Goal: Transaction & Acquisition: Purchase product/service

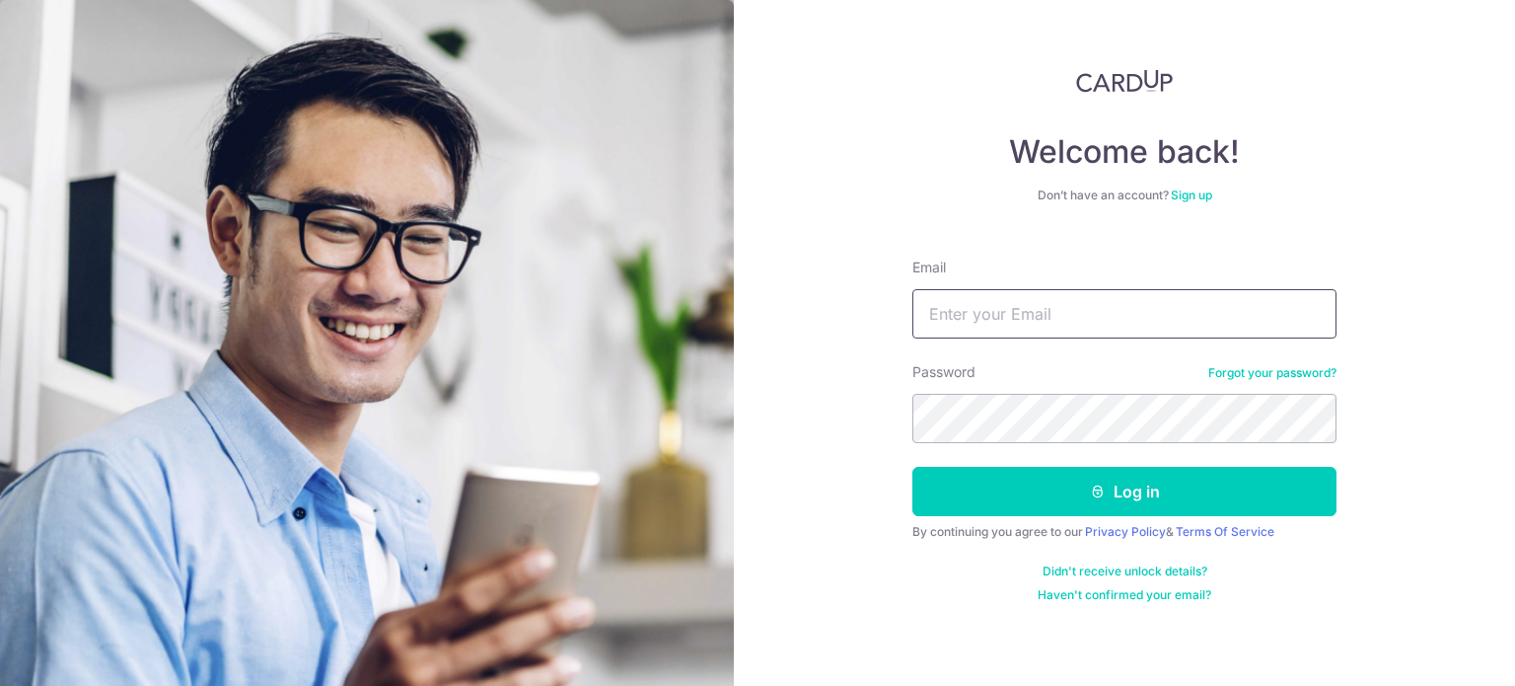
click at [1067, 297] on input "Email" at bounding box center [1124, 313] width 424 height 49
type input "m-ning@live.com"
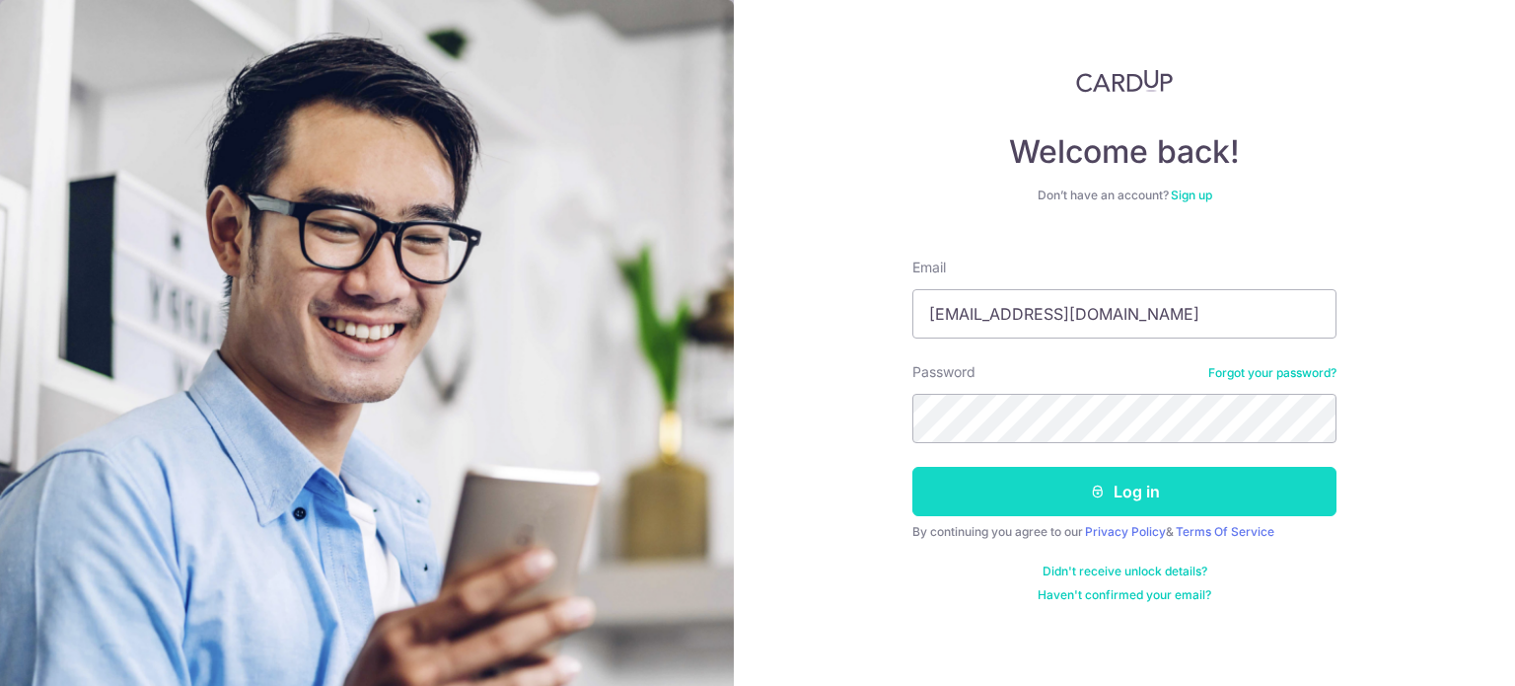
click at [1067, 481] on button "Log in" at bounding box center [1124, 491] width 424 height 49
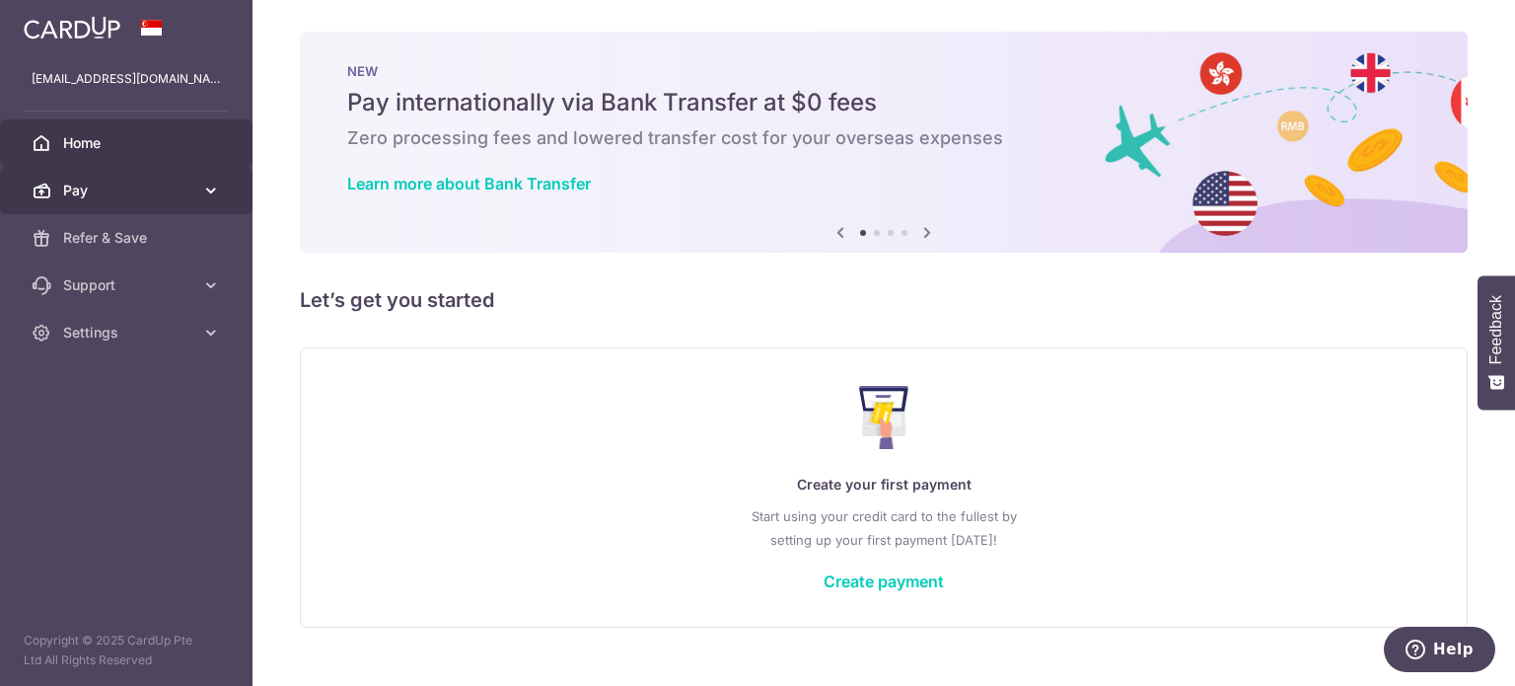
click at [209, 190] on body "m-ning@live.com Home Pay Payments Recipients Cards Refer & Save Support FAQ Con…" at bounding box center [757, 343] width 1515 height 686
click at [203, 181] on icon at bounding box center [211, 191] width 20 height 20
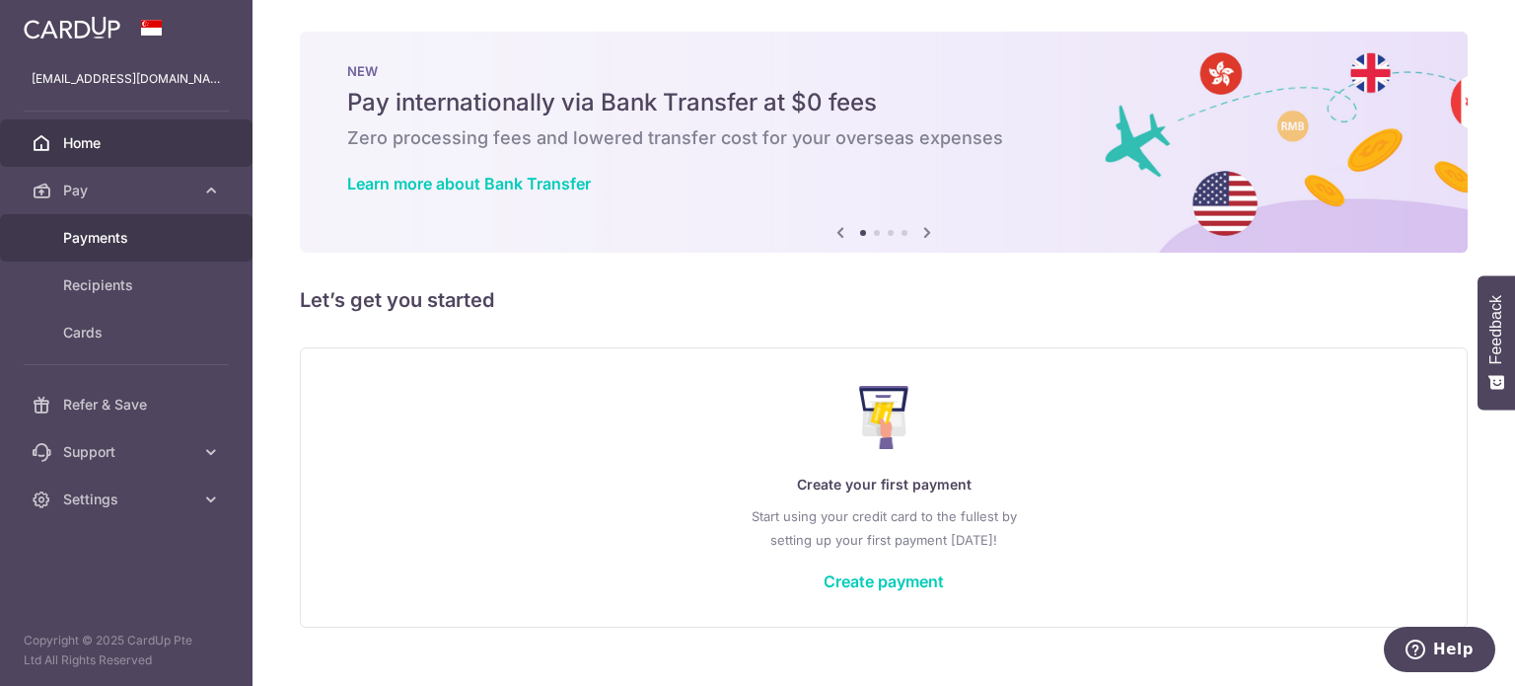
click at [148, 236] on span "Payments" at bounding box center [128, 238] width 130 height 20
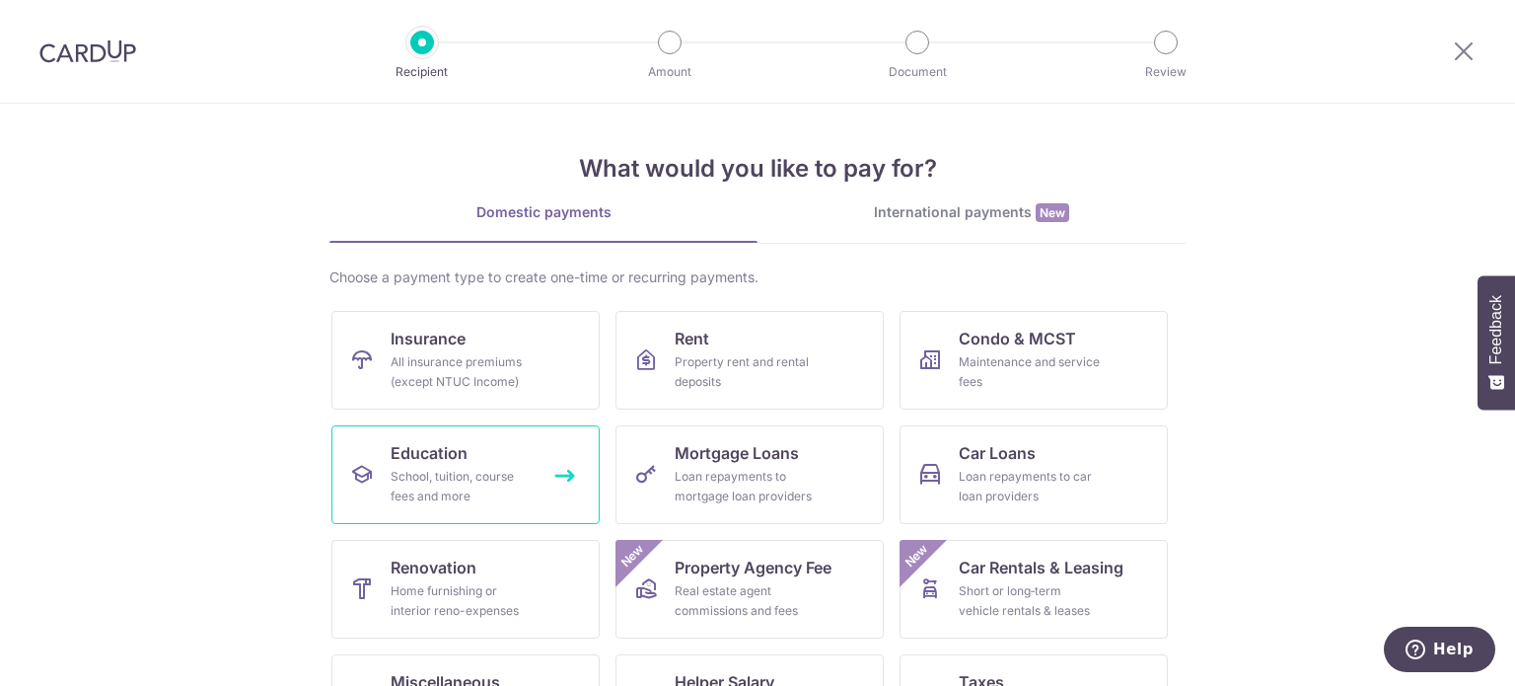
click at [470, 474] on div "School, tuition, course fees and more" at bounding box center [462, 486] width 142 height 39
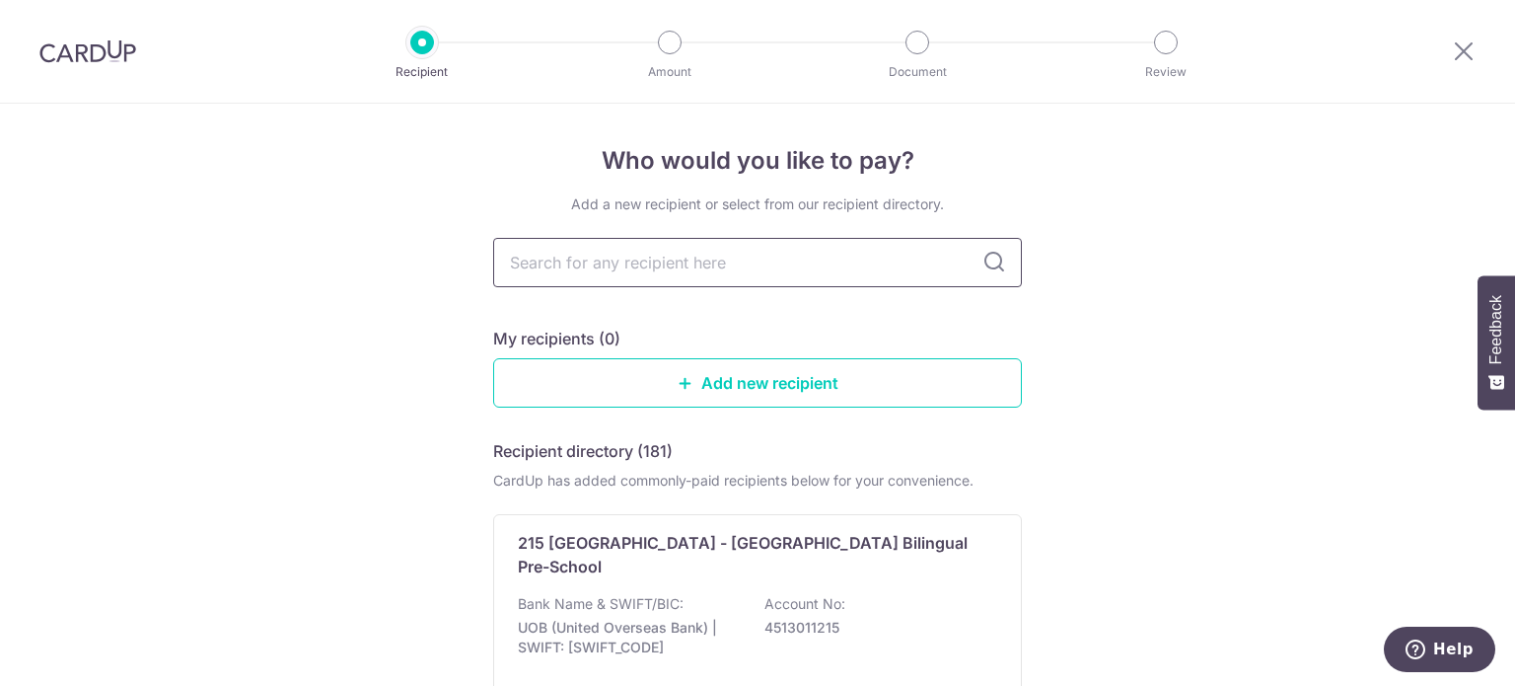
click at [652, 261] on input "text" at bounding box center [757, 262] width 529 height 49
type input "hcl"
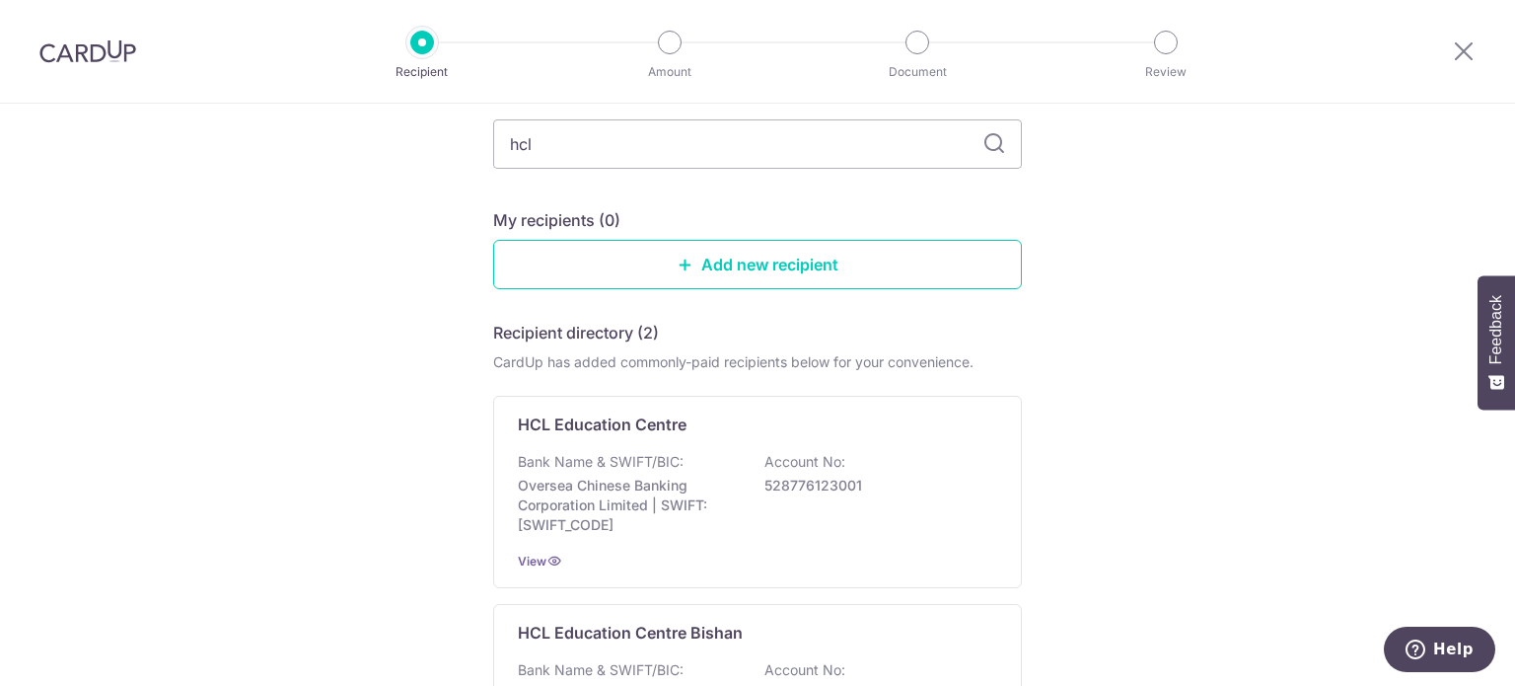
scroll to position [103, 0]
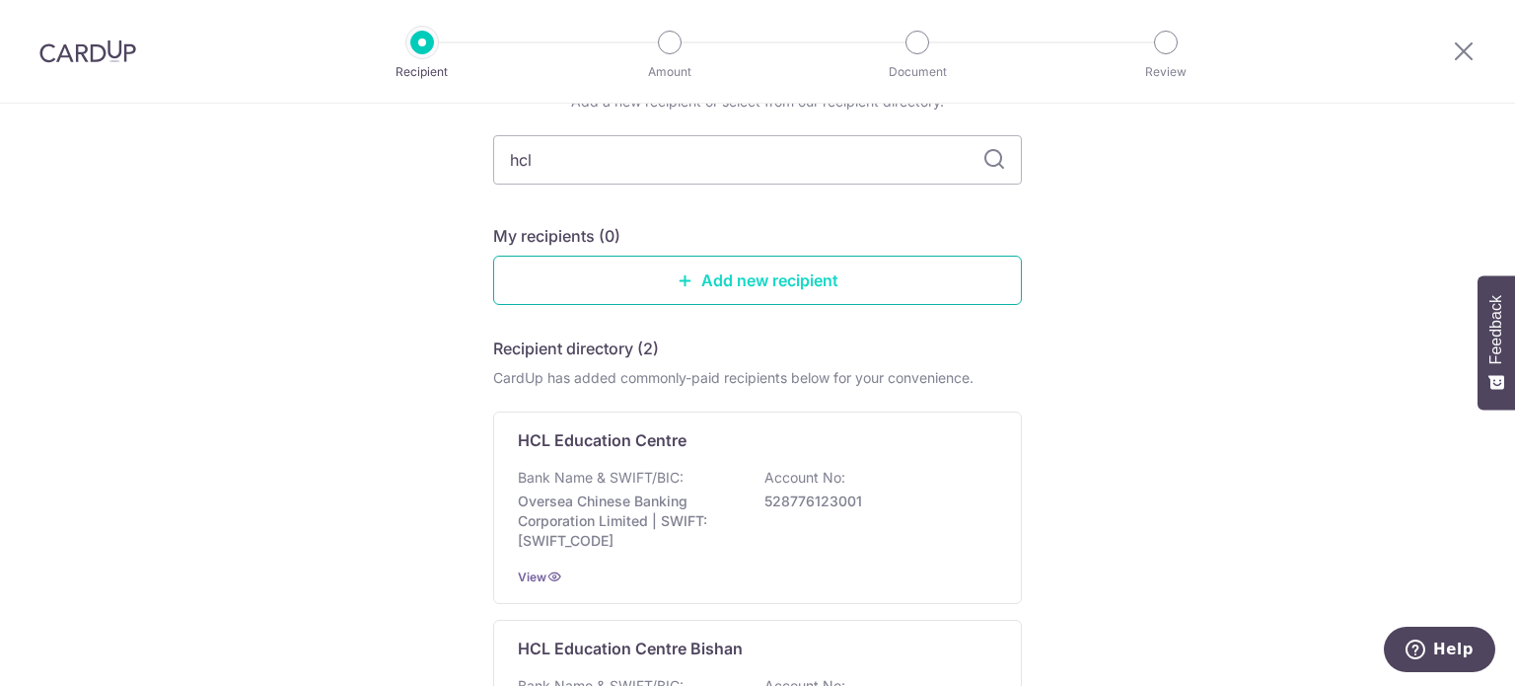
click at [744, 289] on link "Add new recipient" at bounding box center [757, 279] width 529 height 49
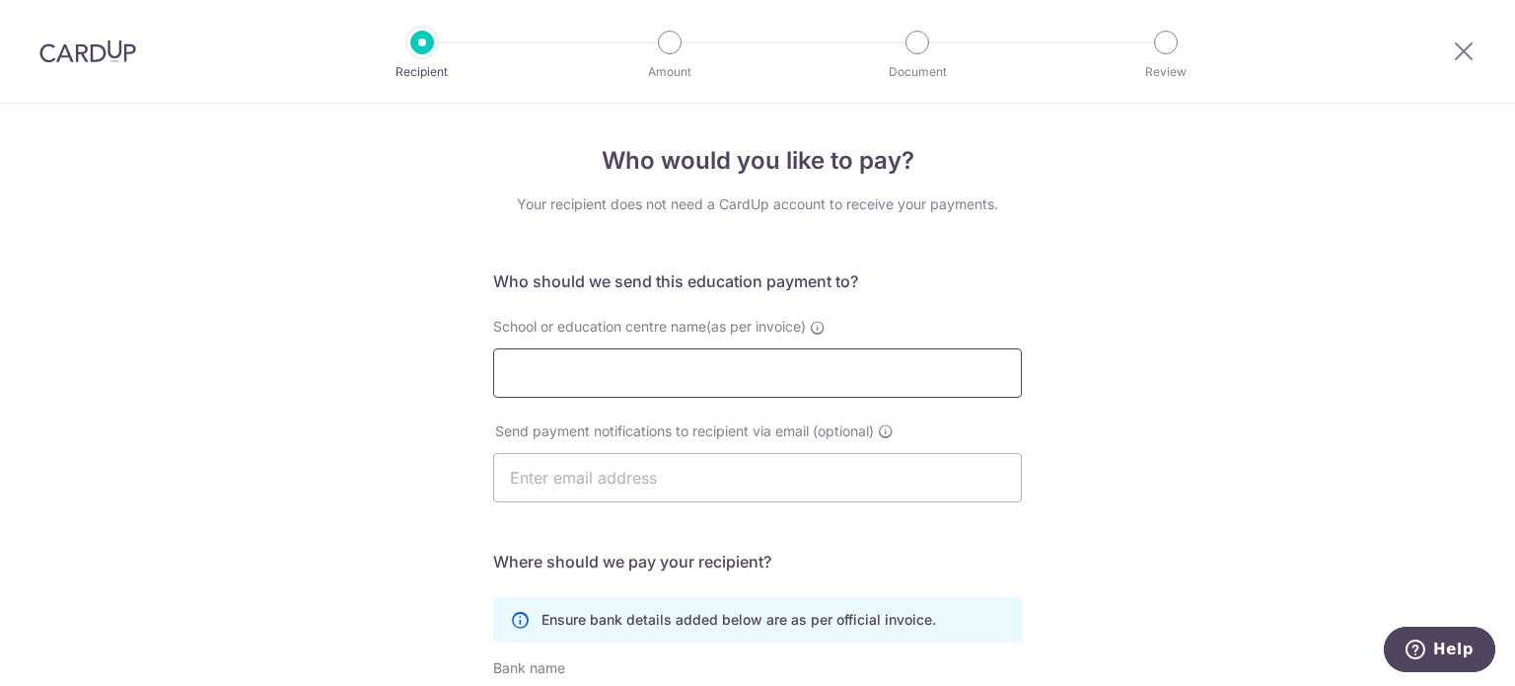
click at [643, 366] on input "School or education centre name(as per invoice)" at bounding box center [757, 372] width 529 height 49
type input "HCL Education Centre Pte Ltd"
click at [637, 472] on input "text" at bounding box center [757, 477] width 529 height 49
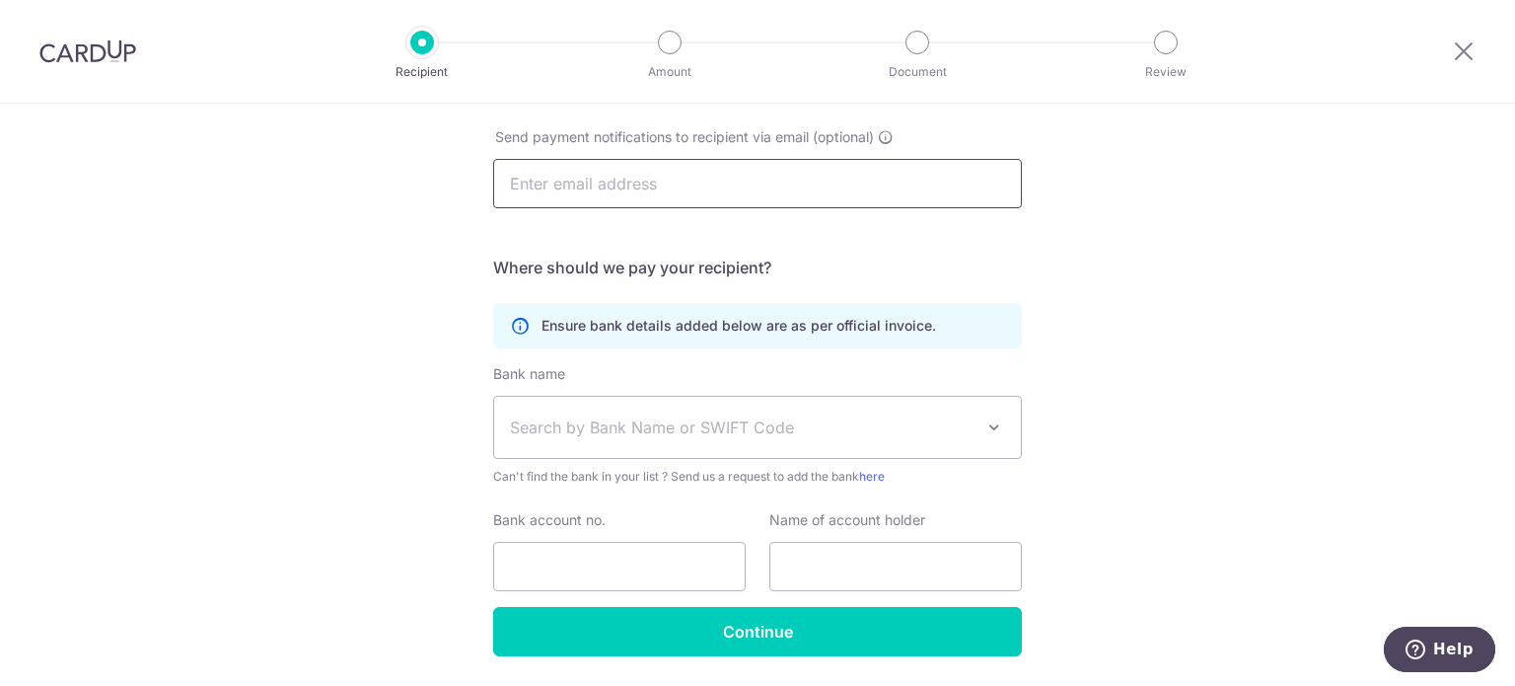
scroll to position [296, 0]
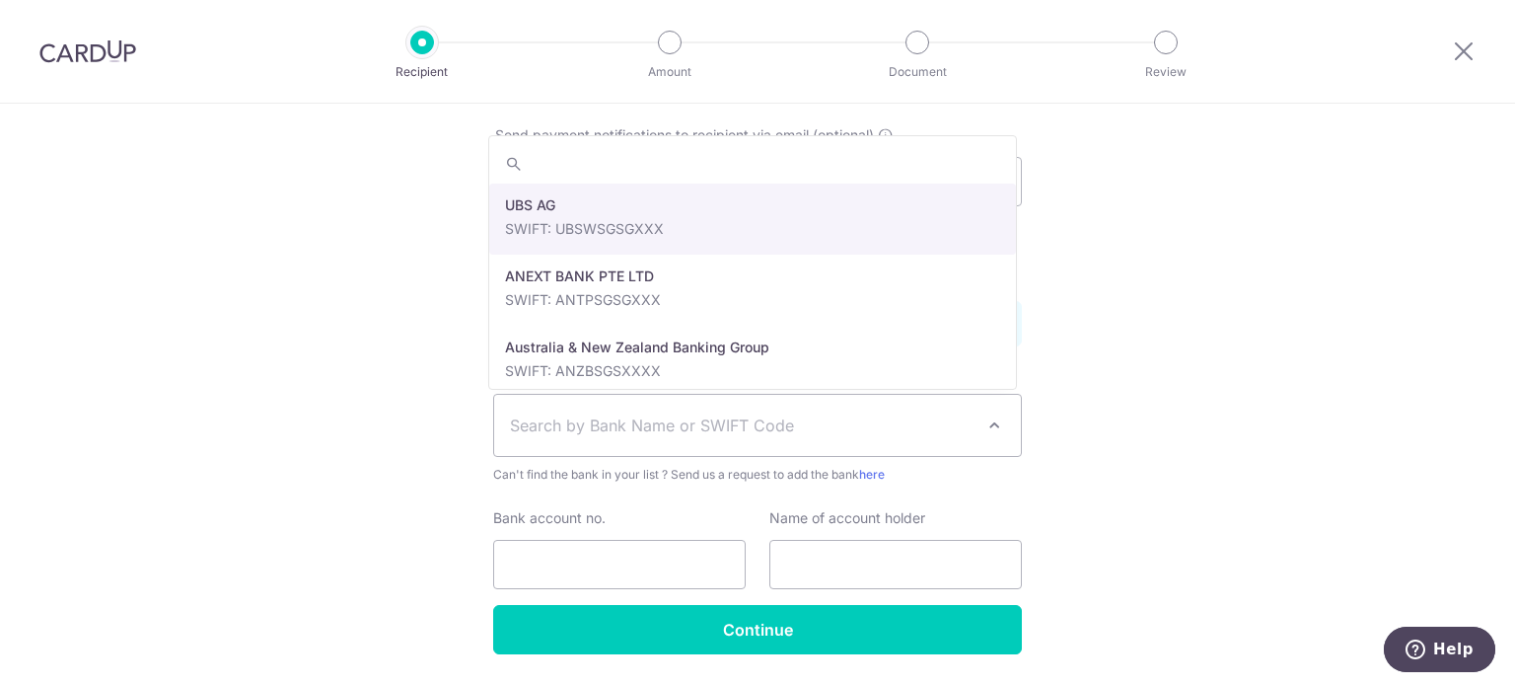
click at [722, 429] on span "Search by Bank Name or SWIFT Code" at bounding box center [742, 425] width 464 height 24
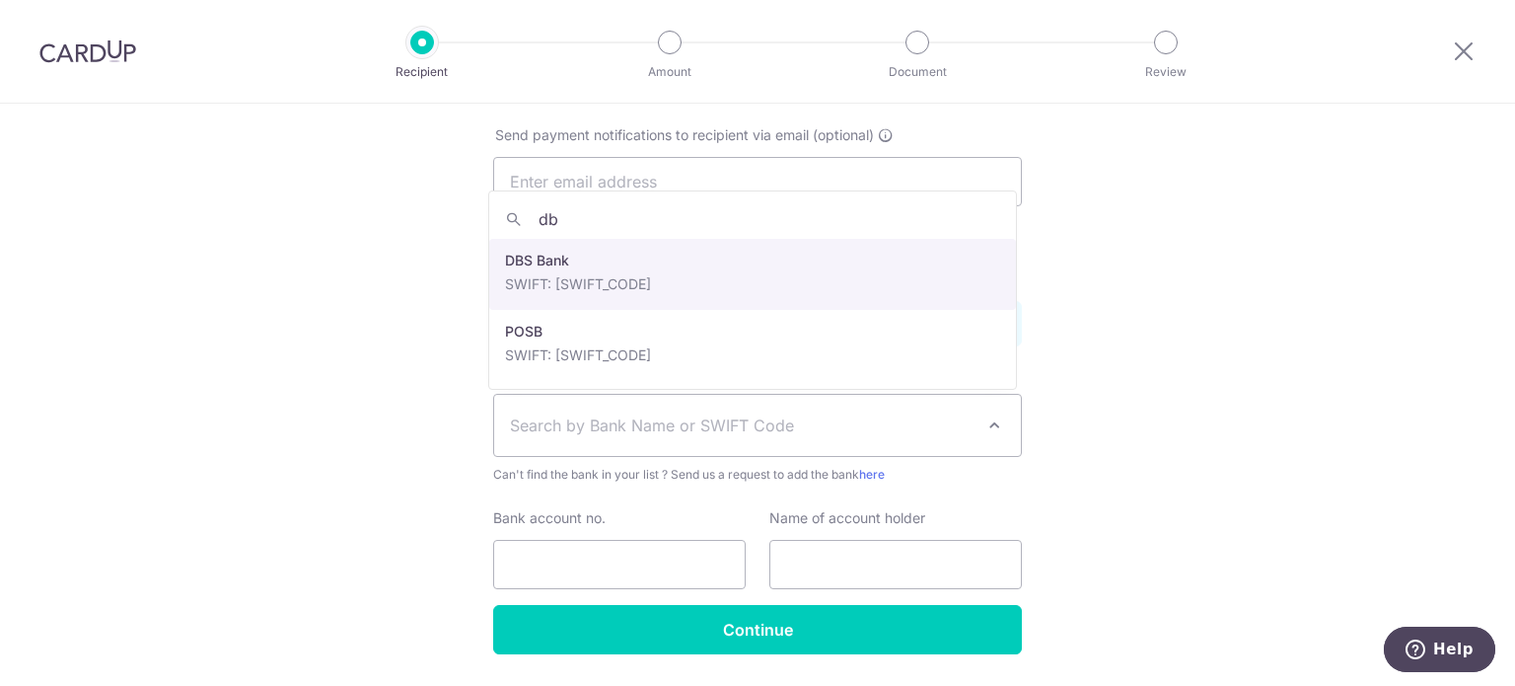
type input "dbs"
select select "6"
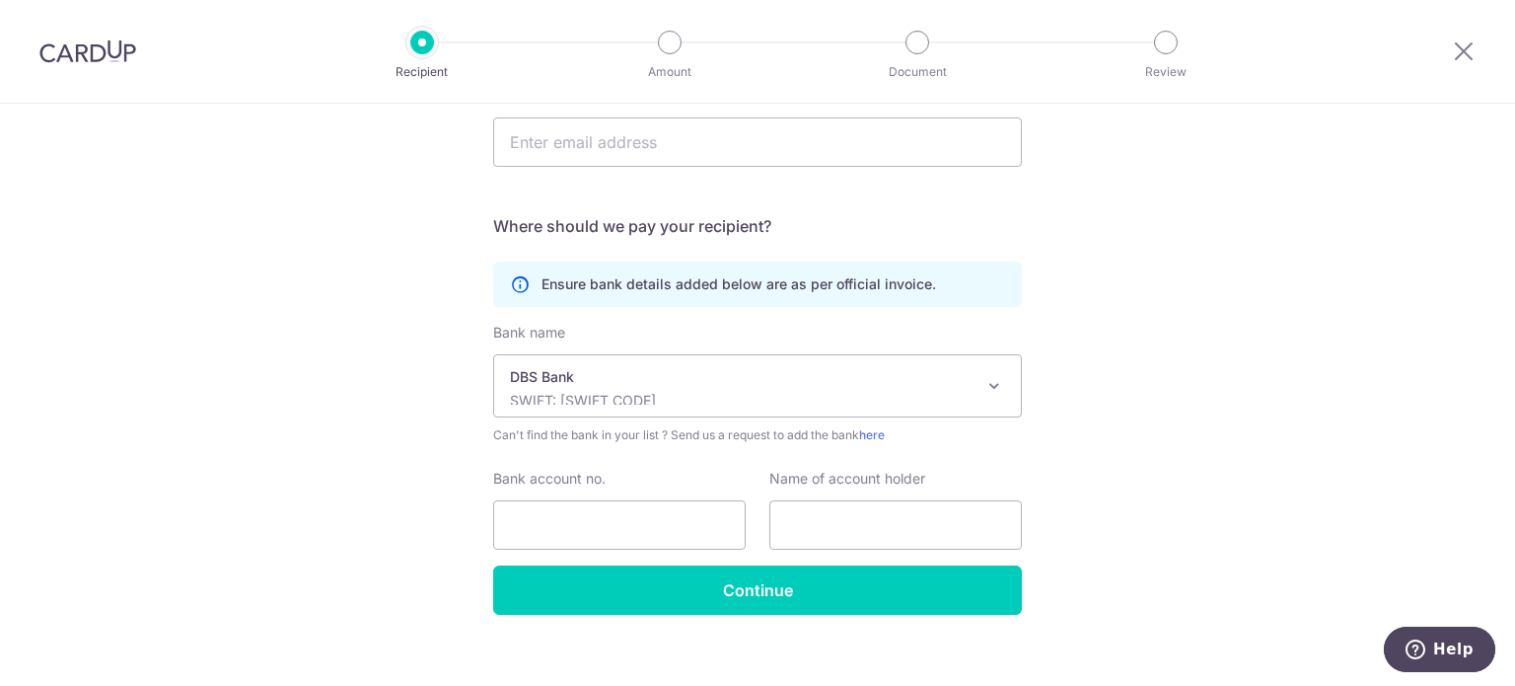
scroll to position [356, 0]
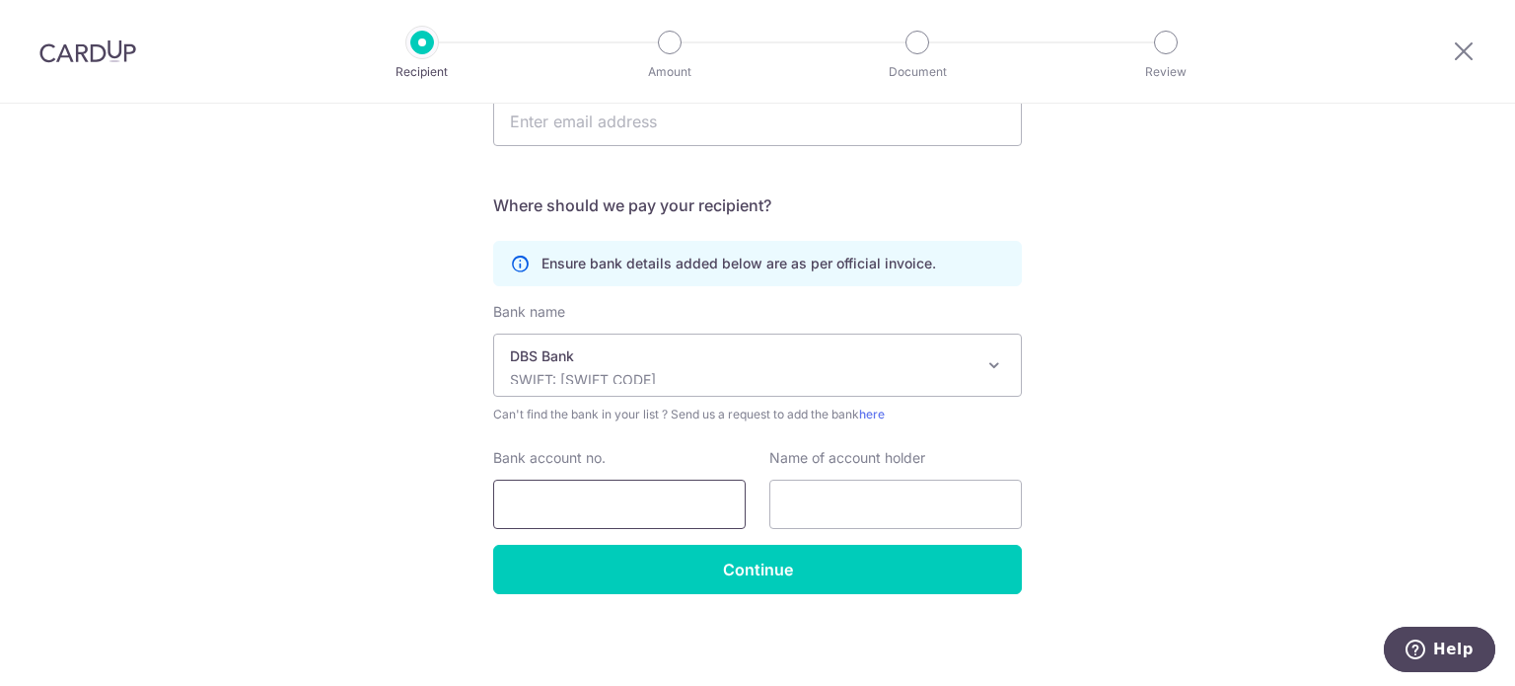
click at [592, 501] on input "Bank account no." at bounding box center [619, 503] width 253 height 49
type input "0721066041"
click at [840, 498] on input "text" at bounding box center [895, 503] width 253 height 49
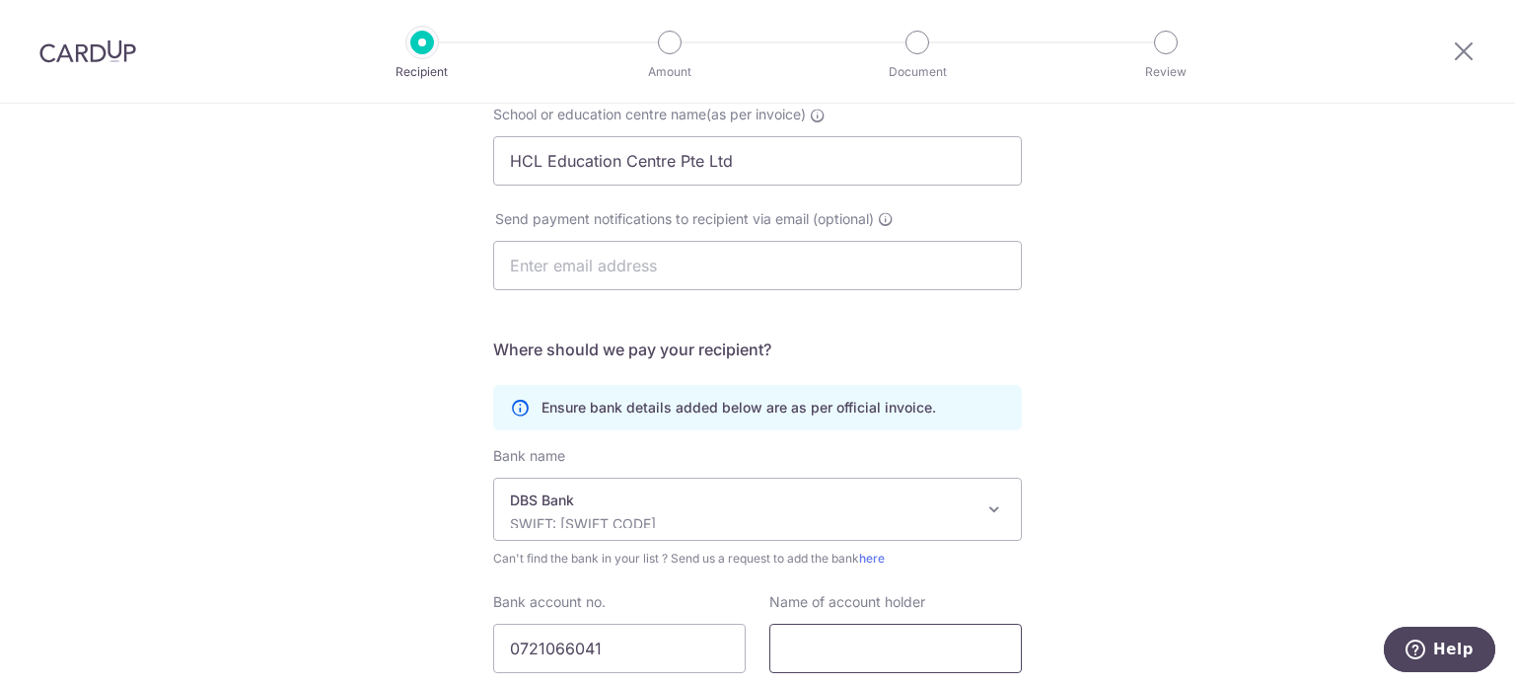
scroll to position [59, 0]
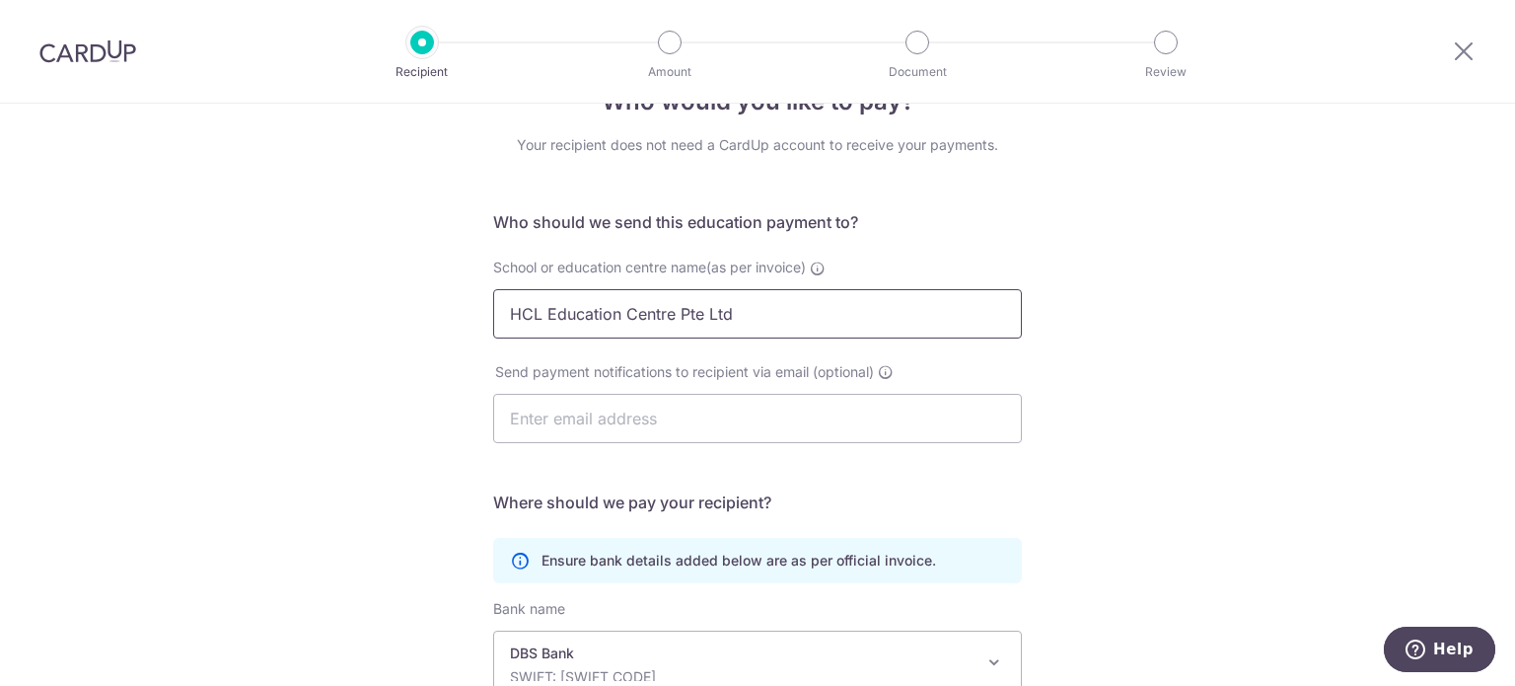
drag, startPoint x: 791, startPoint y: 314, endPoint x: 367, endPoint y: 311, distance: 424.1
click at [363, 311] on div "Who would you like to pay? Your recipient does not need a CardUp account to rec…" at bounding box center [757, 513] width 1515 height 939
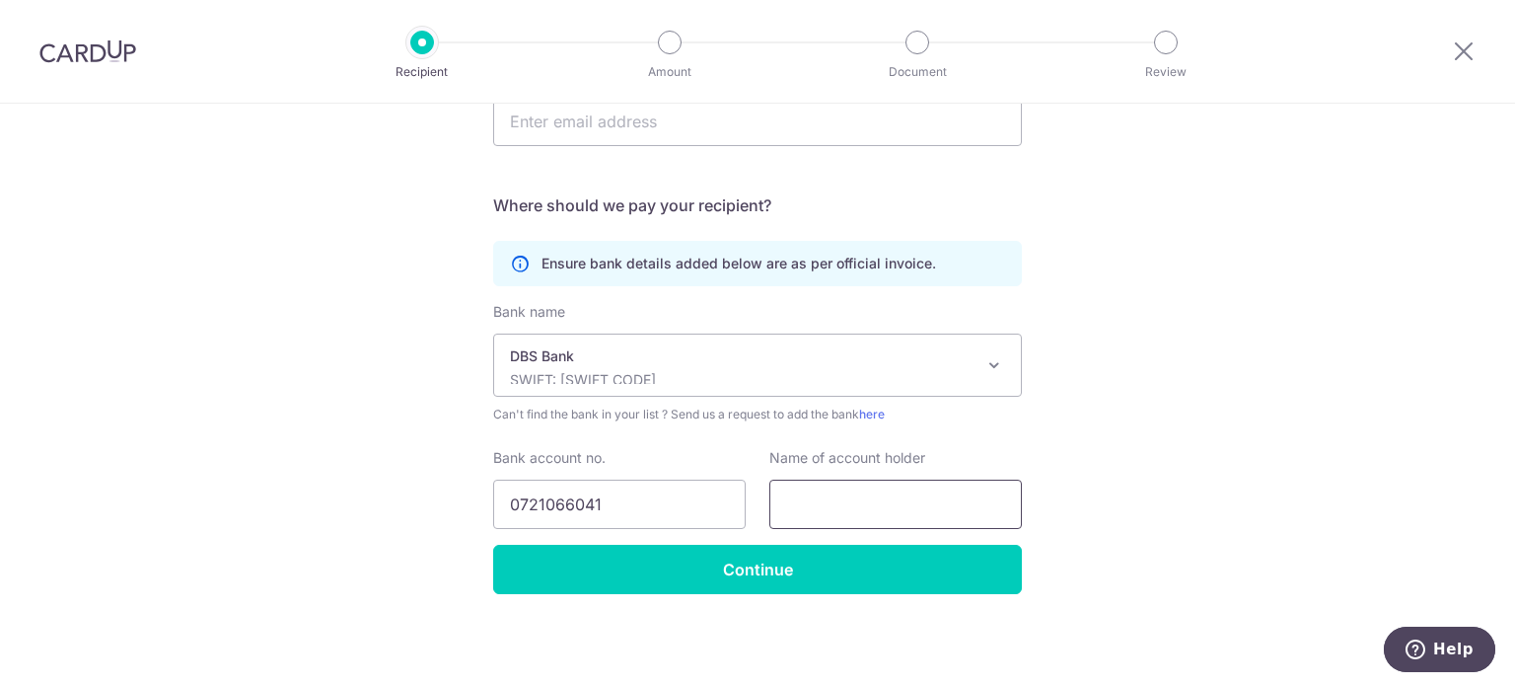
click at [835, 509] on input "text" at bounding box center [895, 503] width 253 height 49
paste input "HCL Education Centre Pte Ltd"
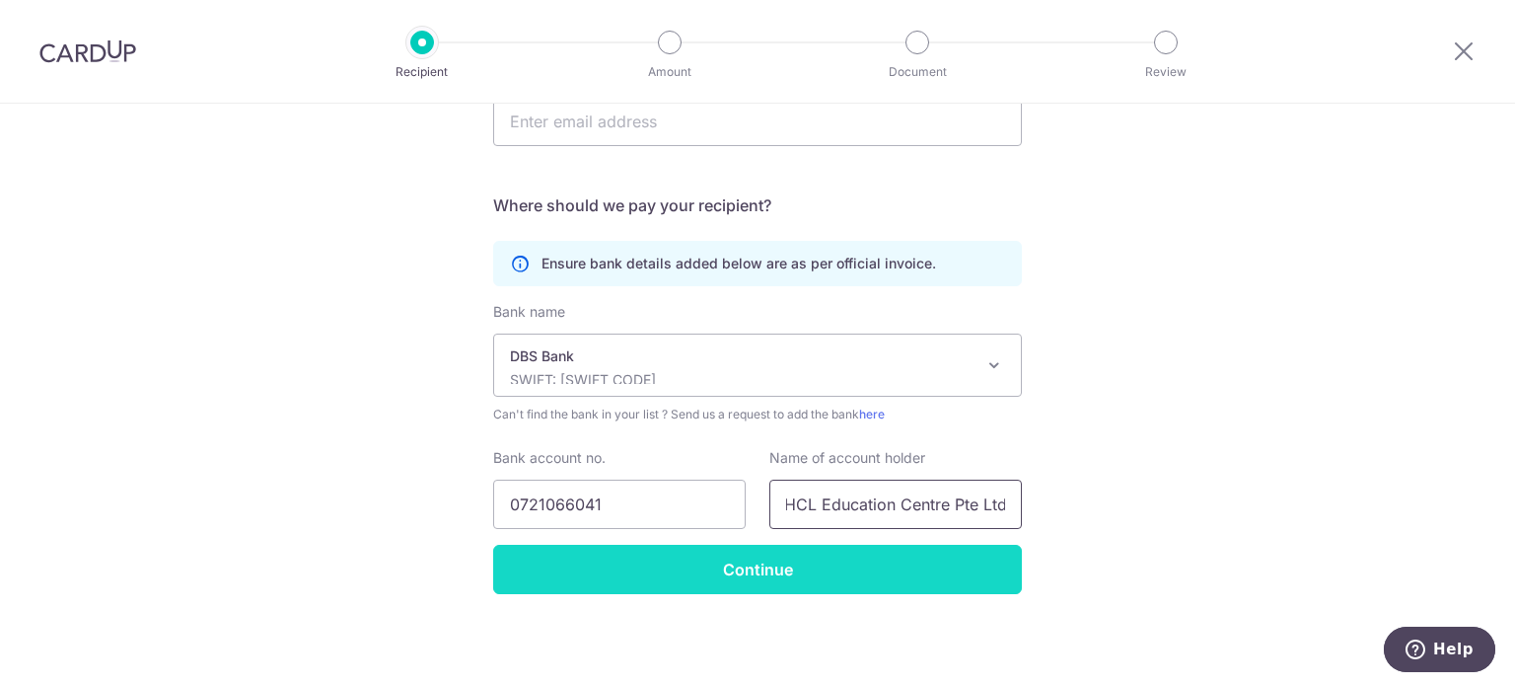
scroll to position [0, 0]
type input "HCL Education Centre Pte Ltd"
click at [666, 560] on input "Continue" at bounding box center [757, 568] width 529 height 49
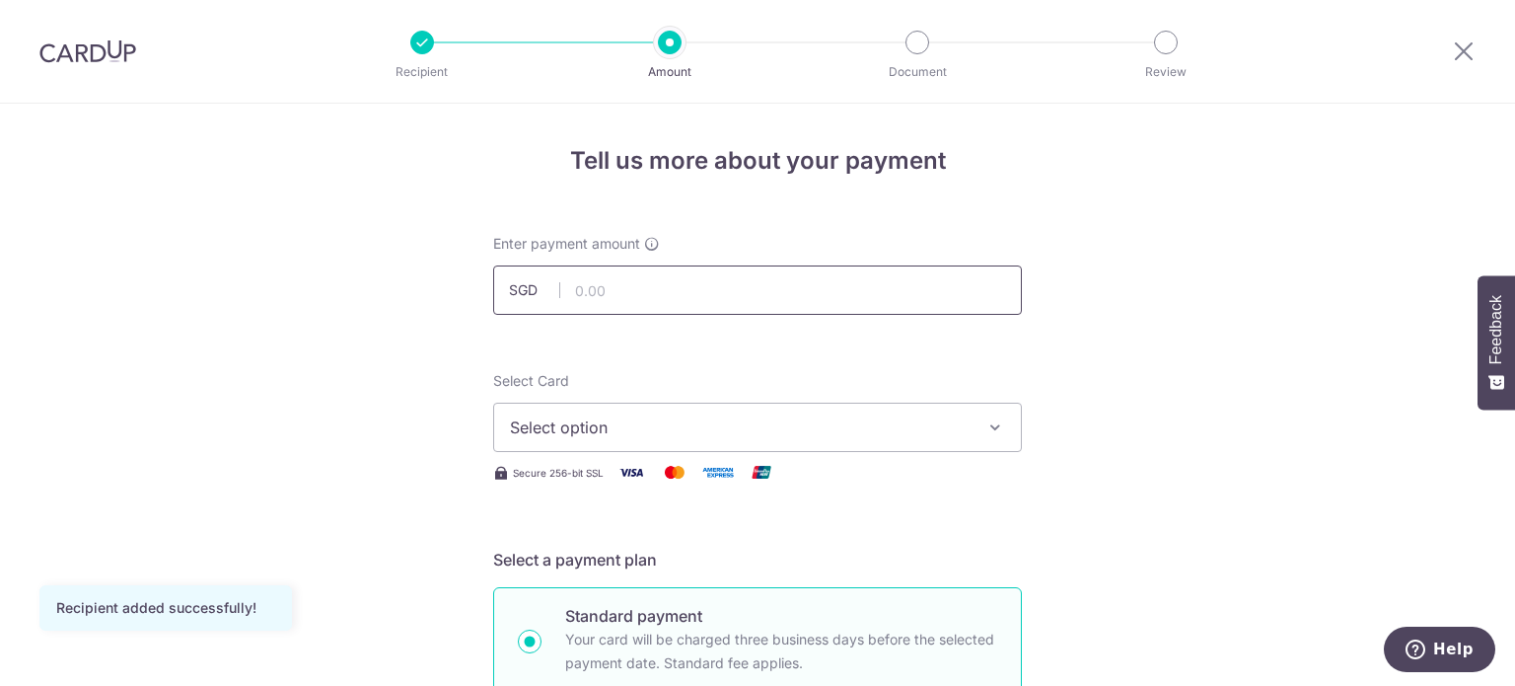
click at [781, 279] on input "text" at bounding box center [757, 289] width 529 height 49
type input "814.75"
click at [962, 426] on span "Select option" at bounding box center [740, 427] width 460 height 24
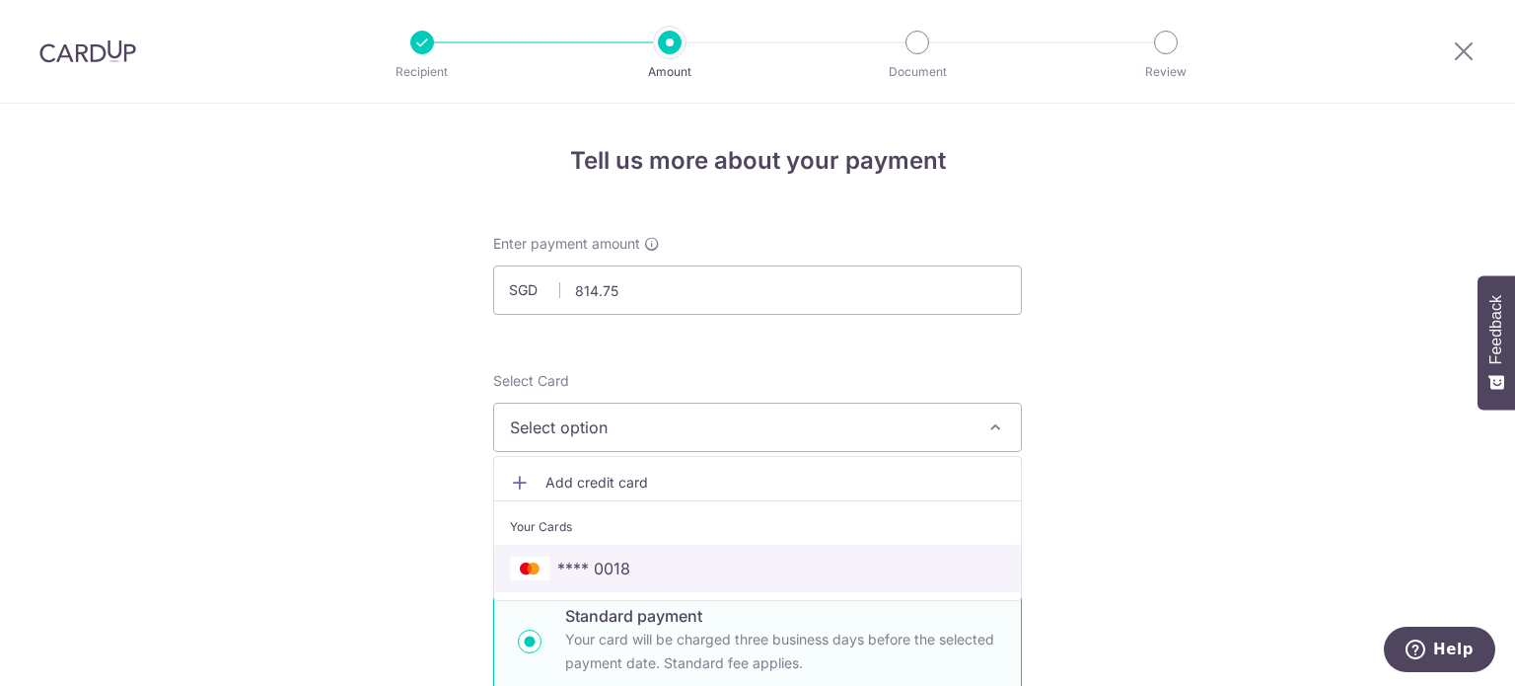
click at [631, 573] on span "**** 0018" at bounding box center [757, 568] width 495 height 24
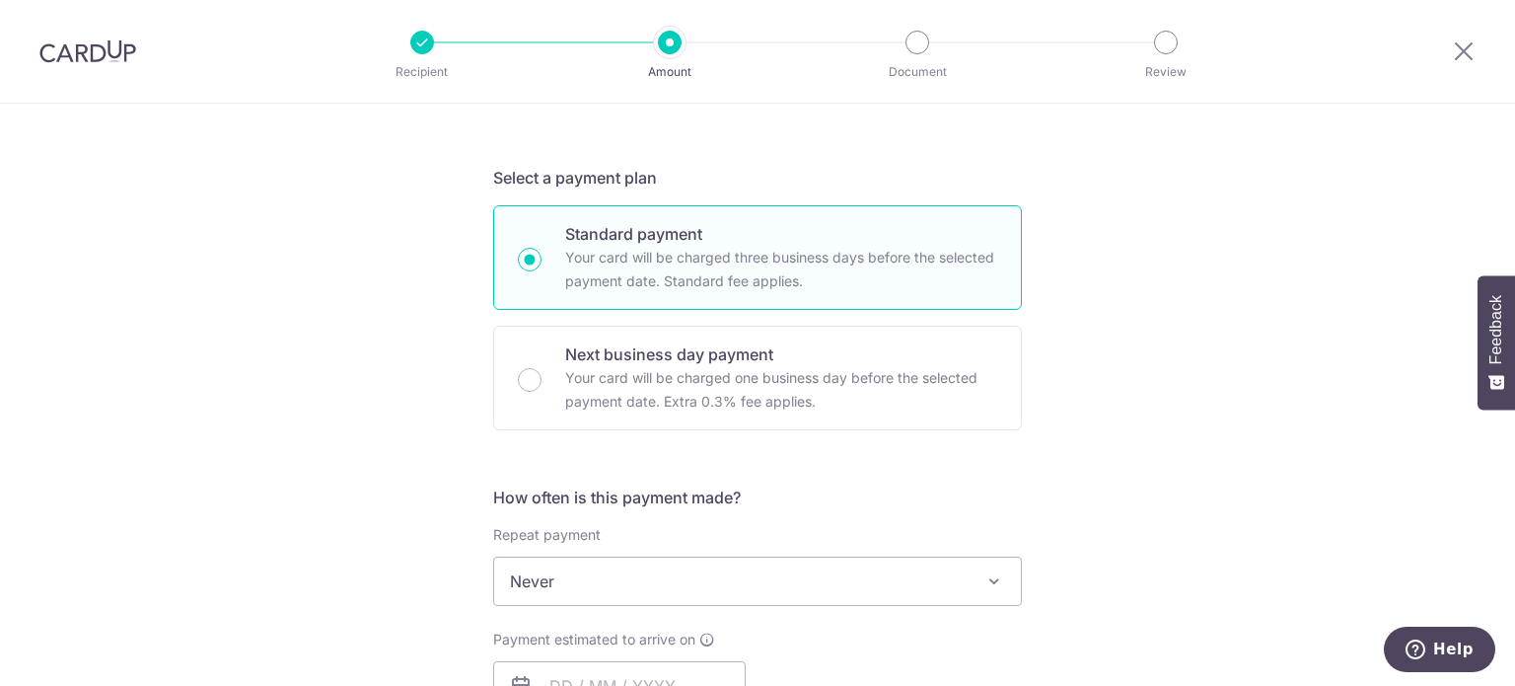
scroll to position [395, 0]
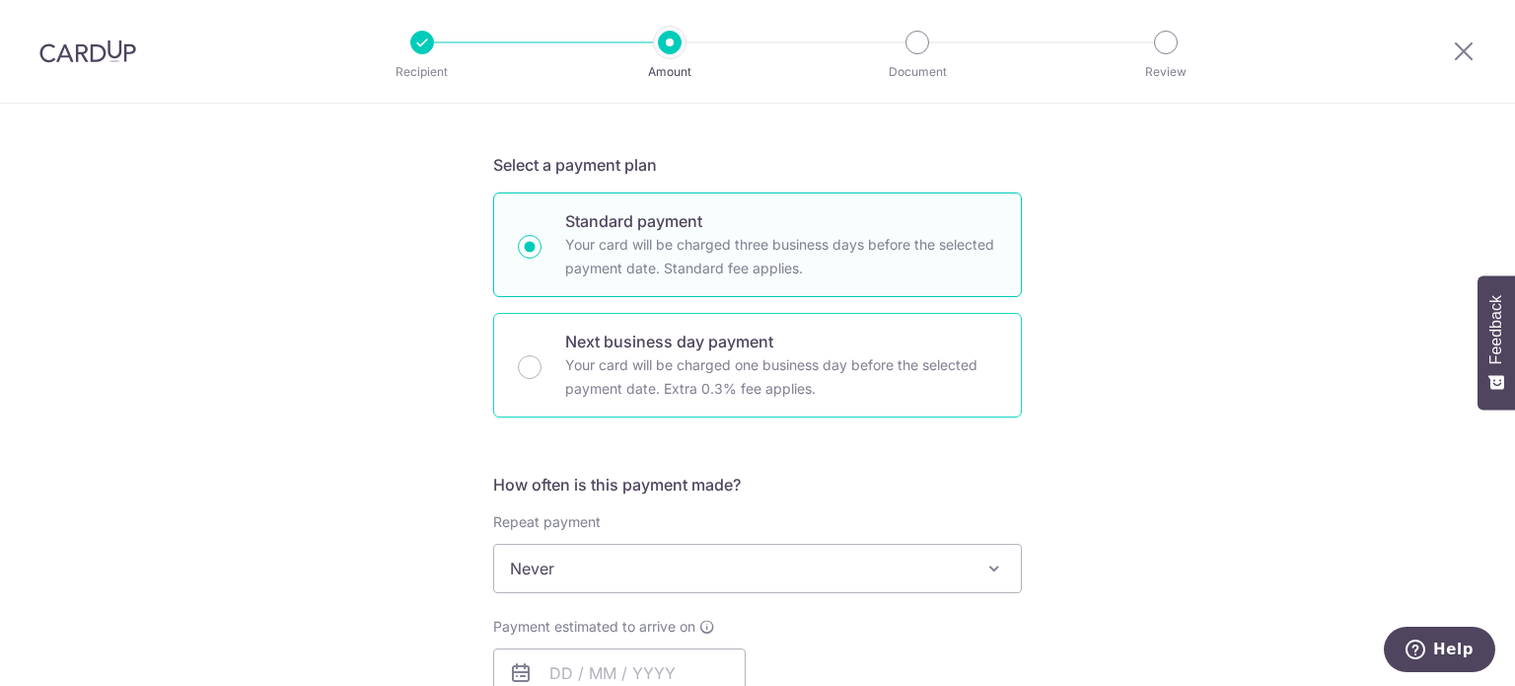
click at [611, 372] on p "Your card will be charged one business day before the selected payment date. Ex…" at bounding box center [781, 376] width 432 height 47
click at [542, 372] on input "Next business day payment Your card will be charged one business day before the…" at bounding box center [530, 367] width 24 height 24
radio input "false"
radio input "true"
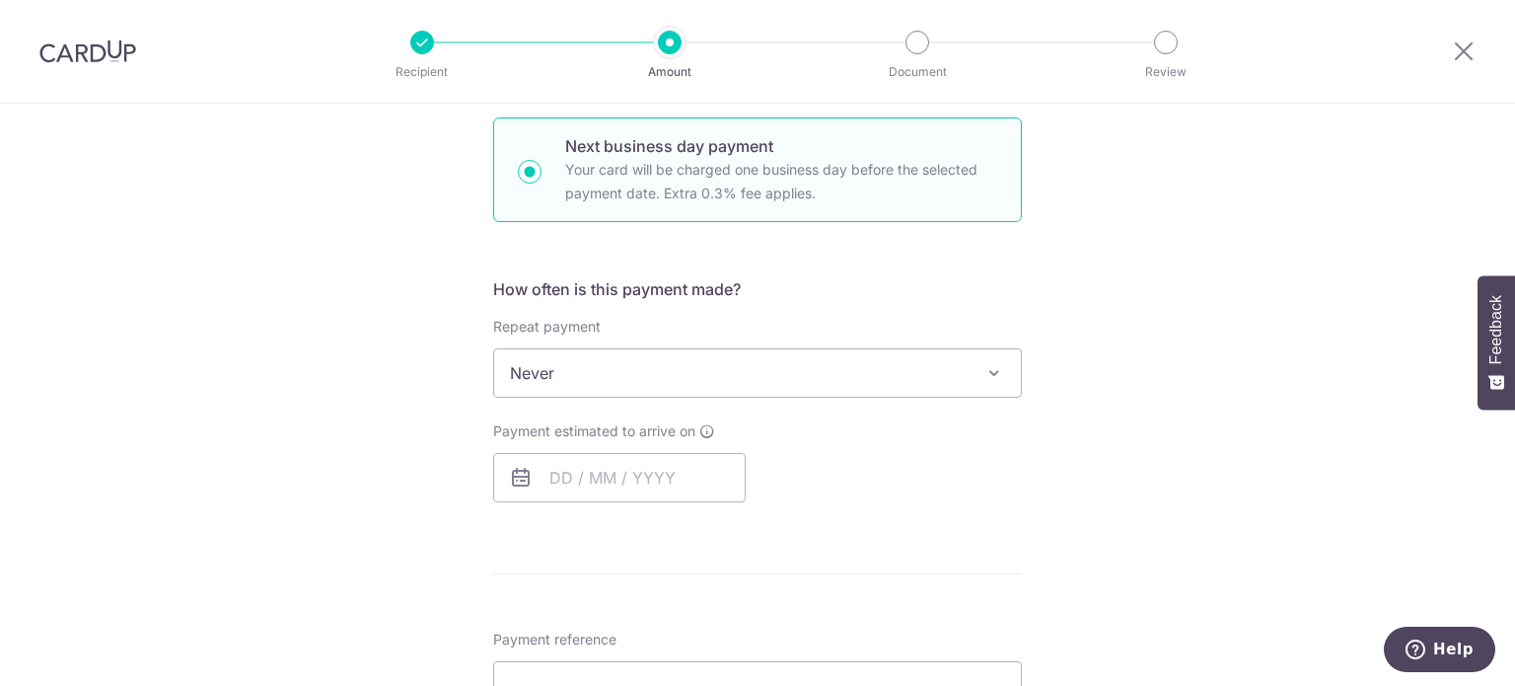
scroll to position [691, 0]
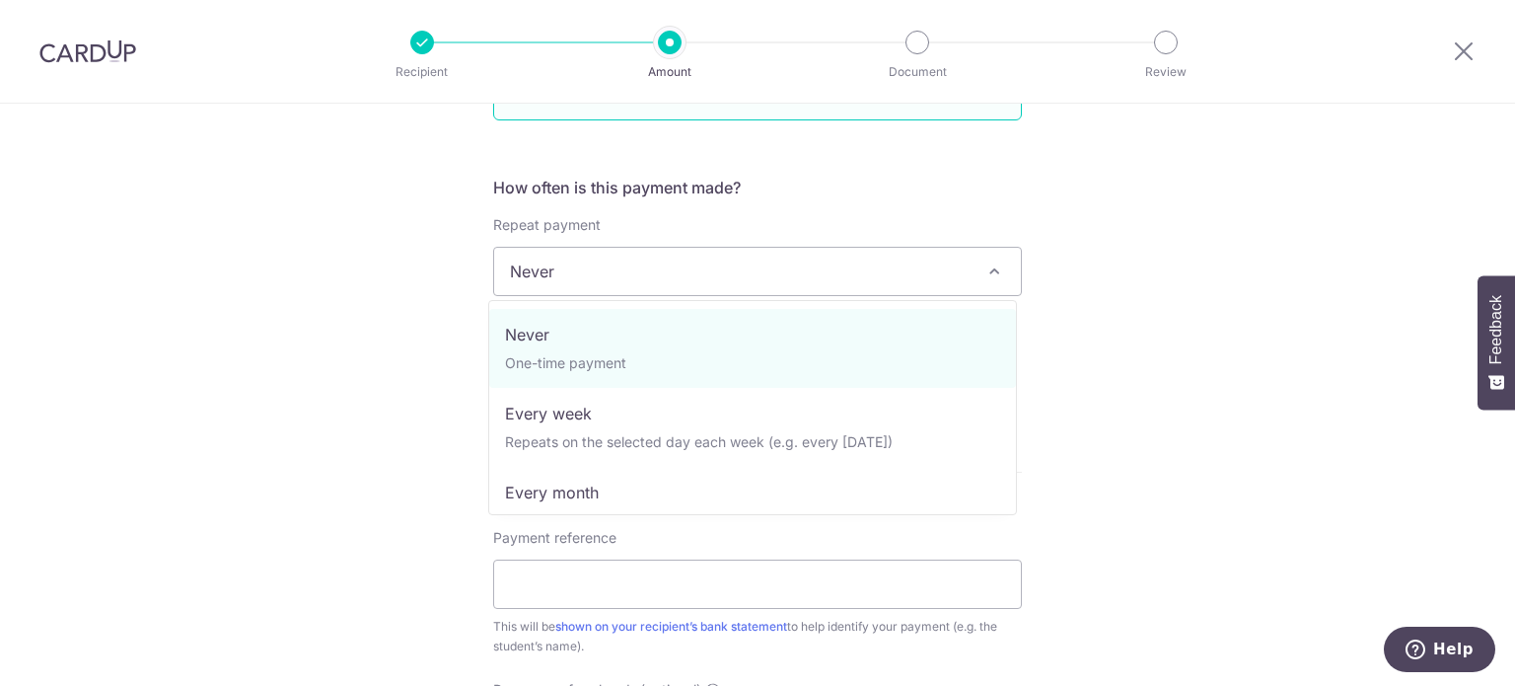
click at [995, 273] on span at bounding box center [994, 271] width 24 height 24
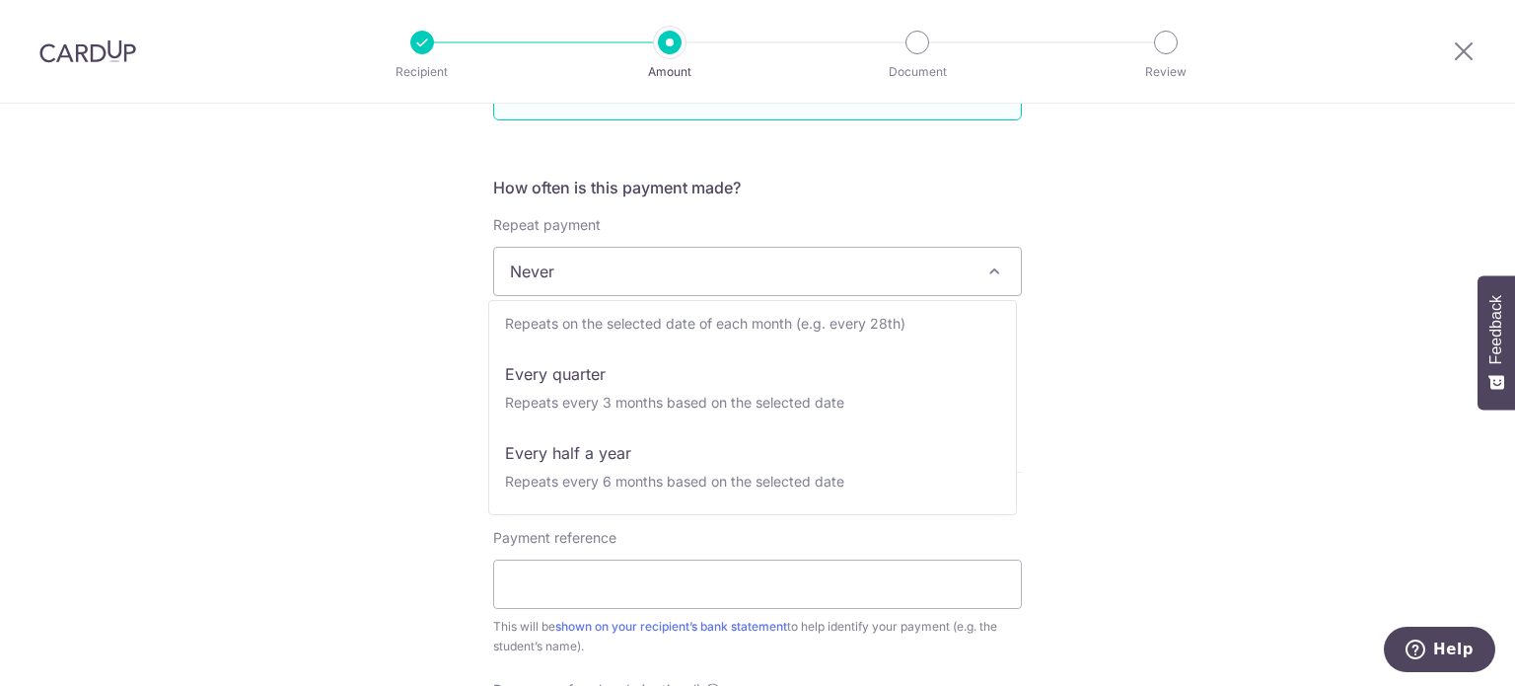
scroll to position [0, 0]
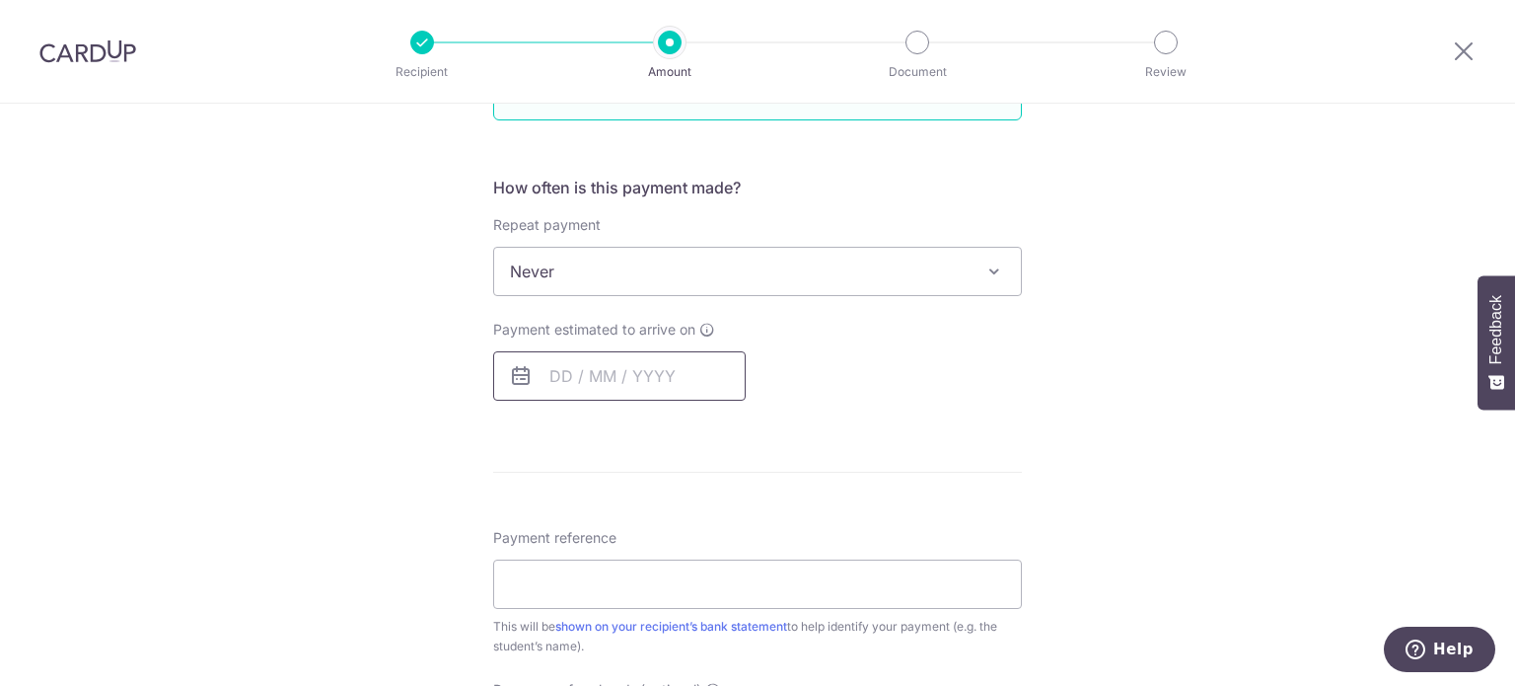
click at [563, 375] on input "text" at bounding box center [619, 375] width 253 height 49
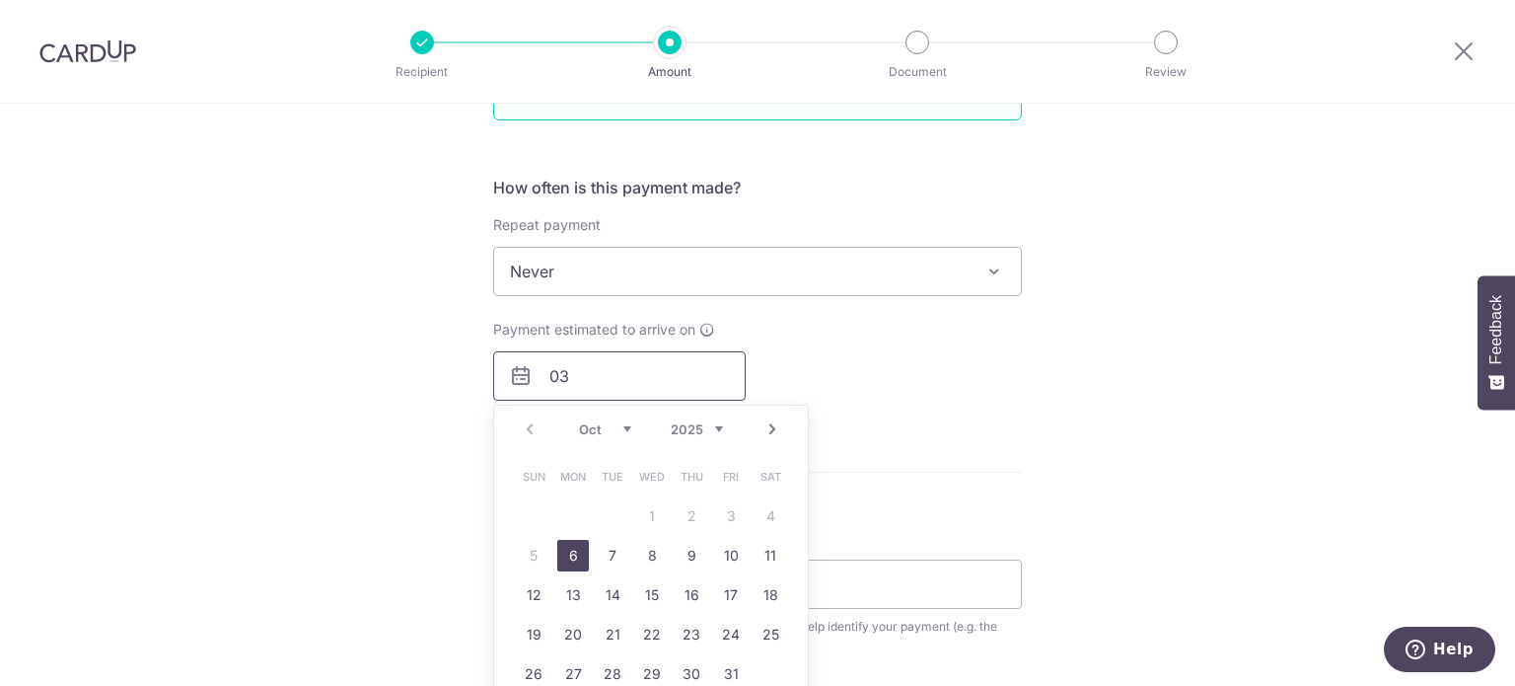
type input "03"
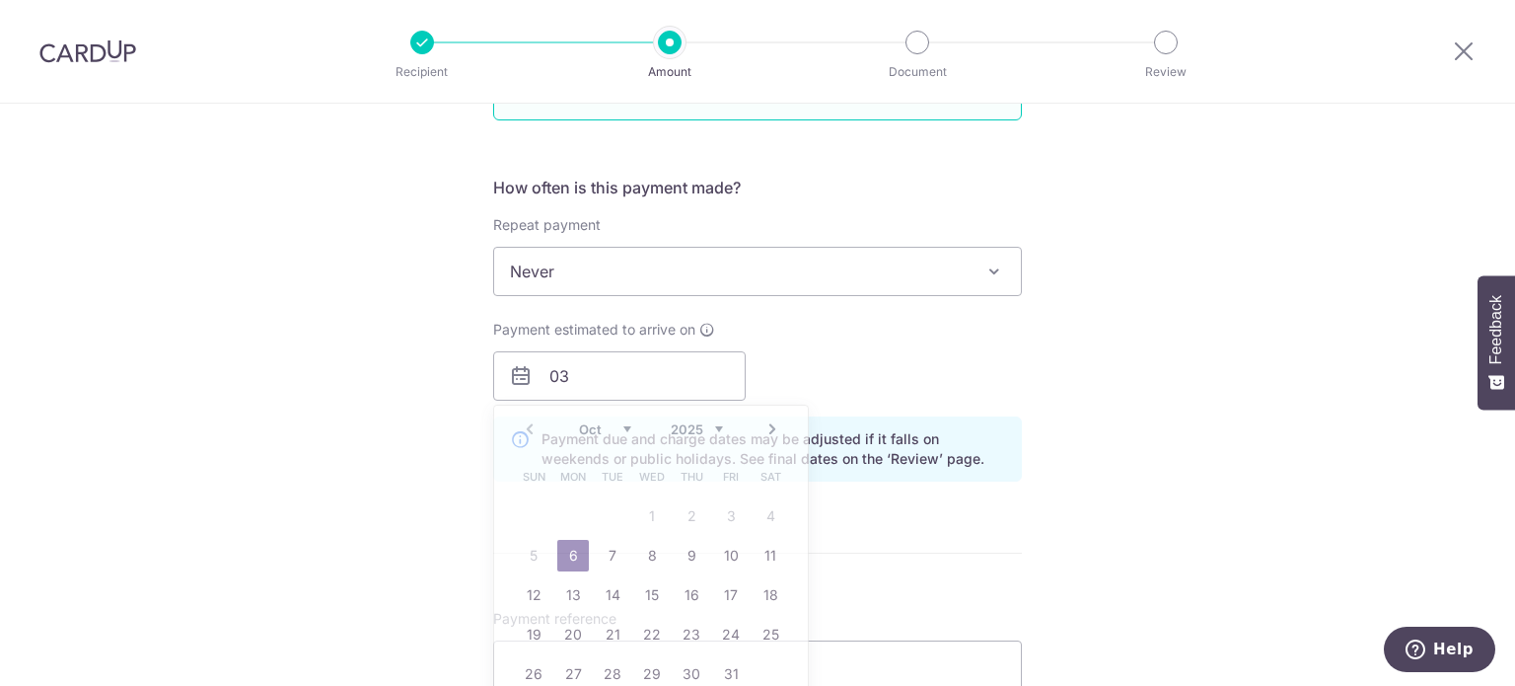
drag, startPoint x: 1101, startPoint y: 401, endPoint x: 1111, endPoint y: 398, distance: 10.6
click at [1111, 398] on div "Tell us more about your payment Enter payment amount SGD 814.75 814.75 Recipien…" at bounding box center [757, 378] width 1515 height 1933
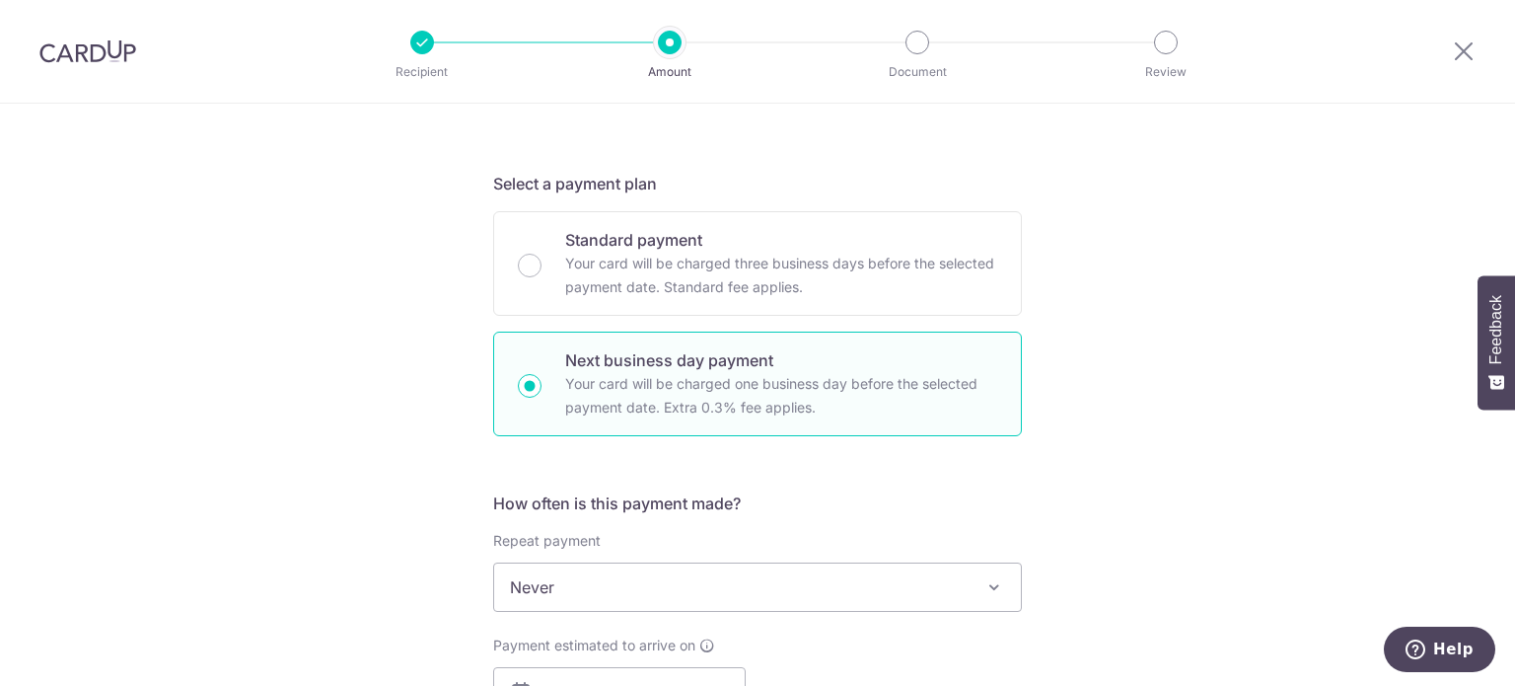
scroll to position [99, 0]
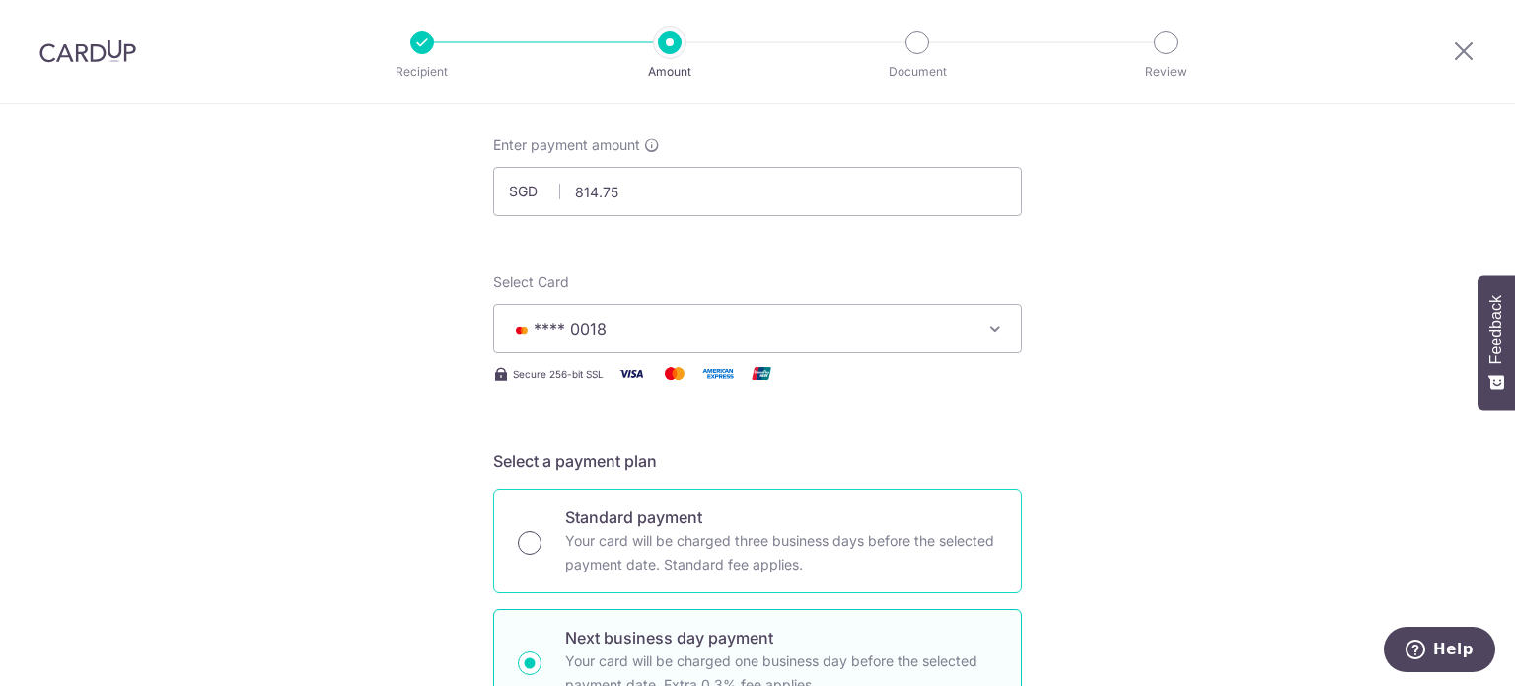
click at [533, 538] on input "Standard payment Your card will be charged three business days before the selec…" at bounding box center [530, 543] width 24 height 24
radio input "true"
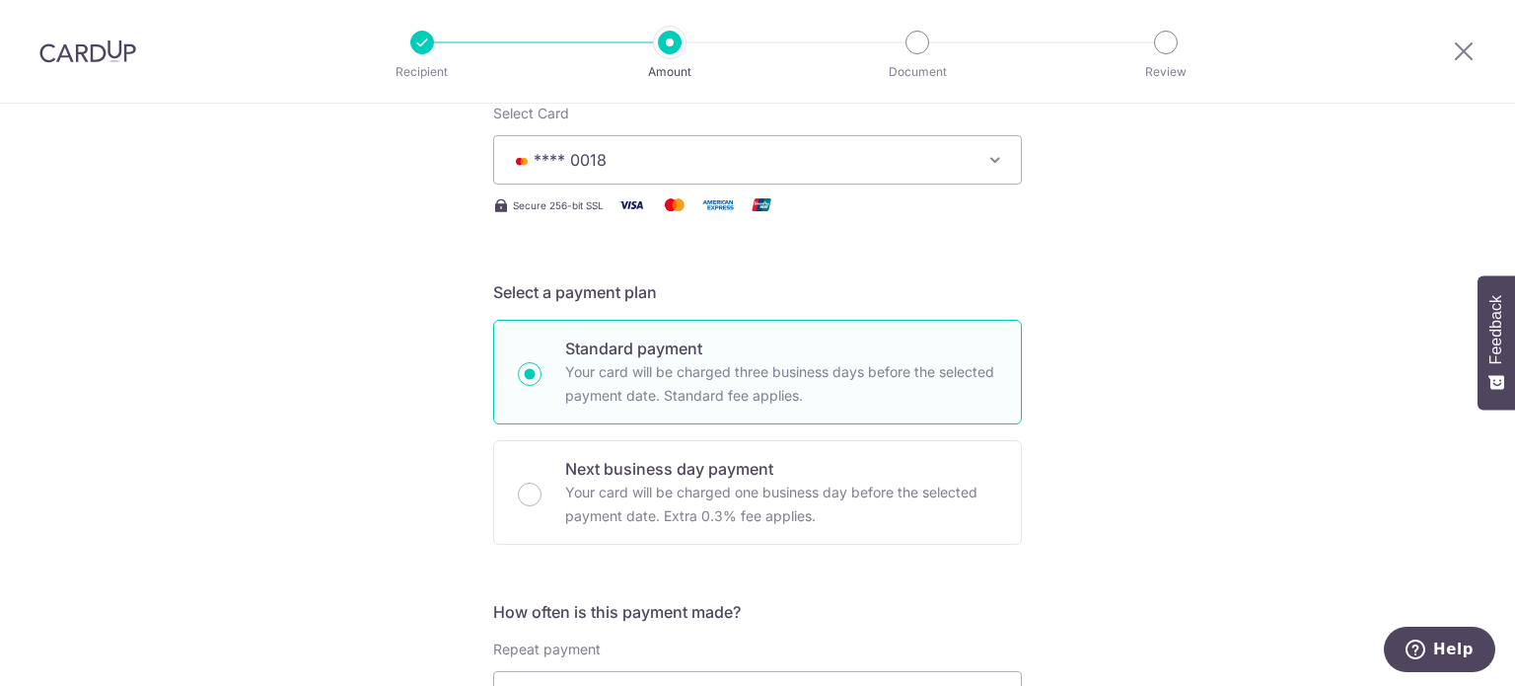
scroll to position [563, 0]
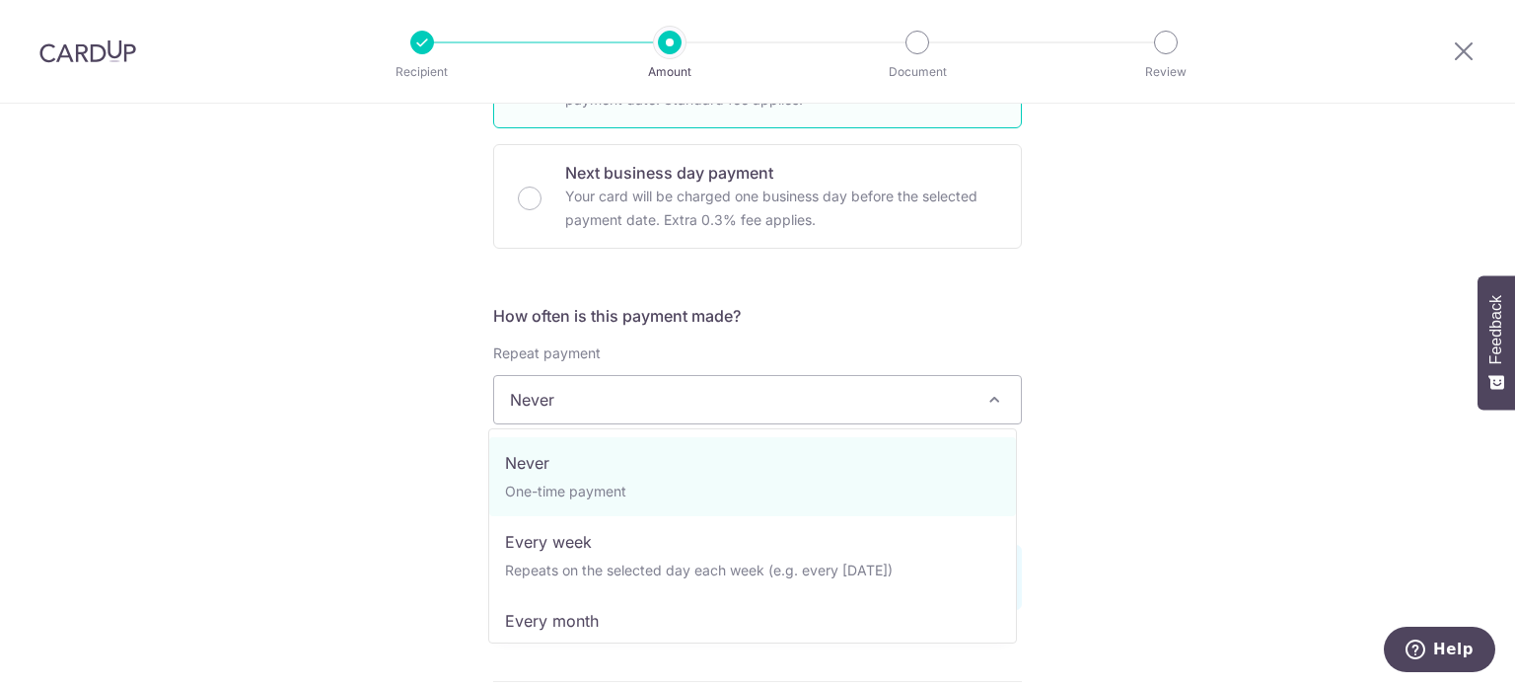
click at [985, 394] on span at bounding box center [994, 400] width 24 height 24
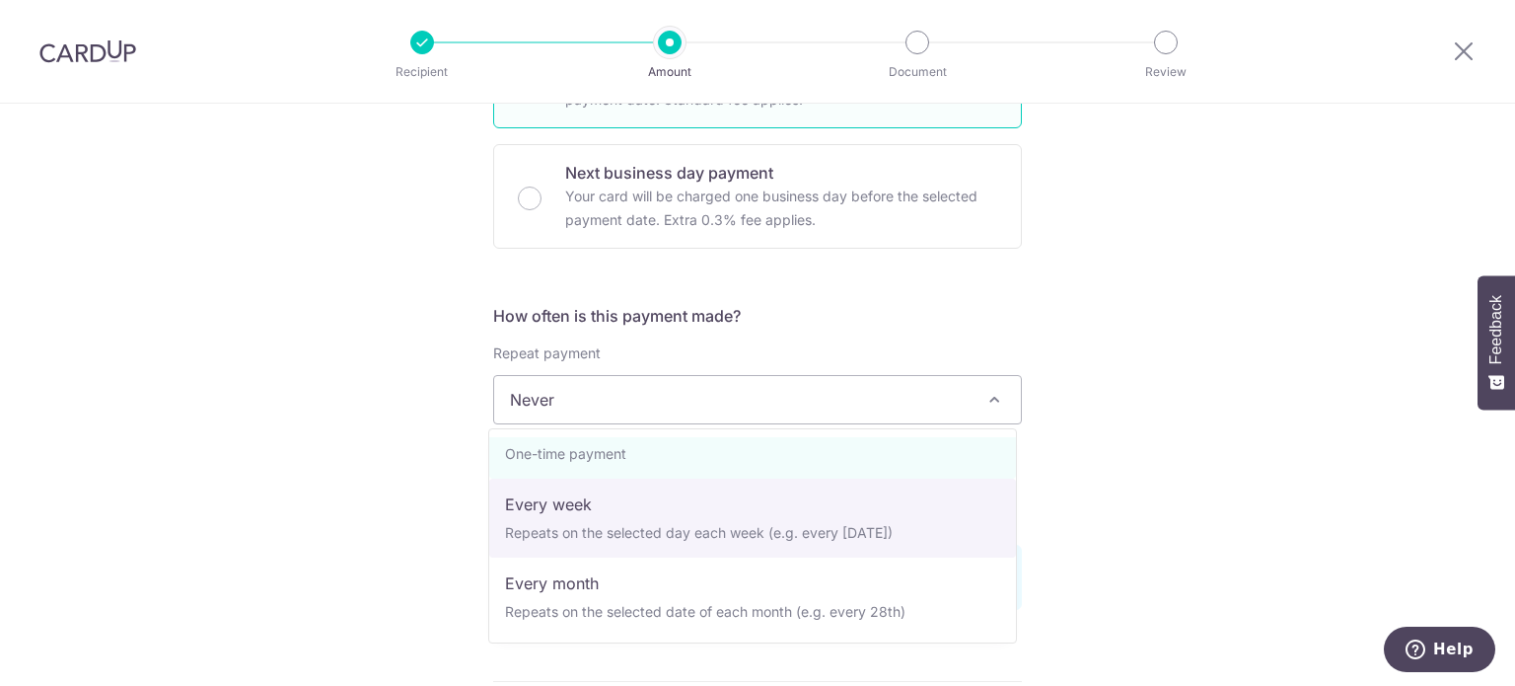
scroll to position [99, 0]
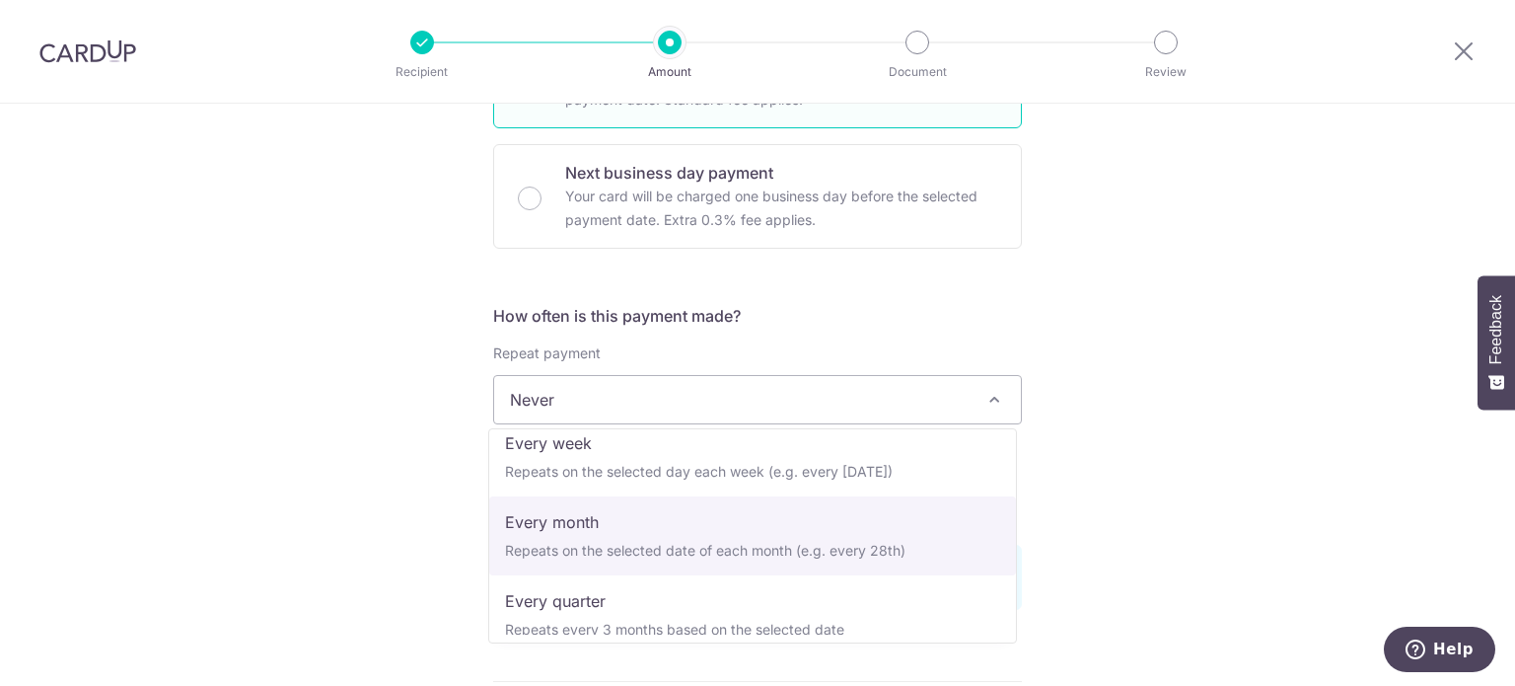
select select "3"
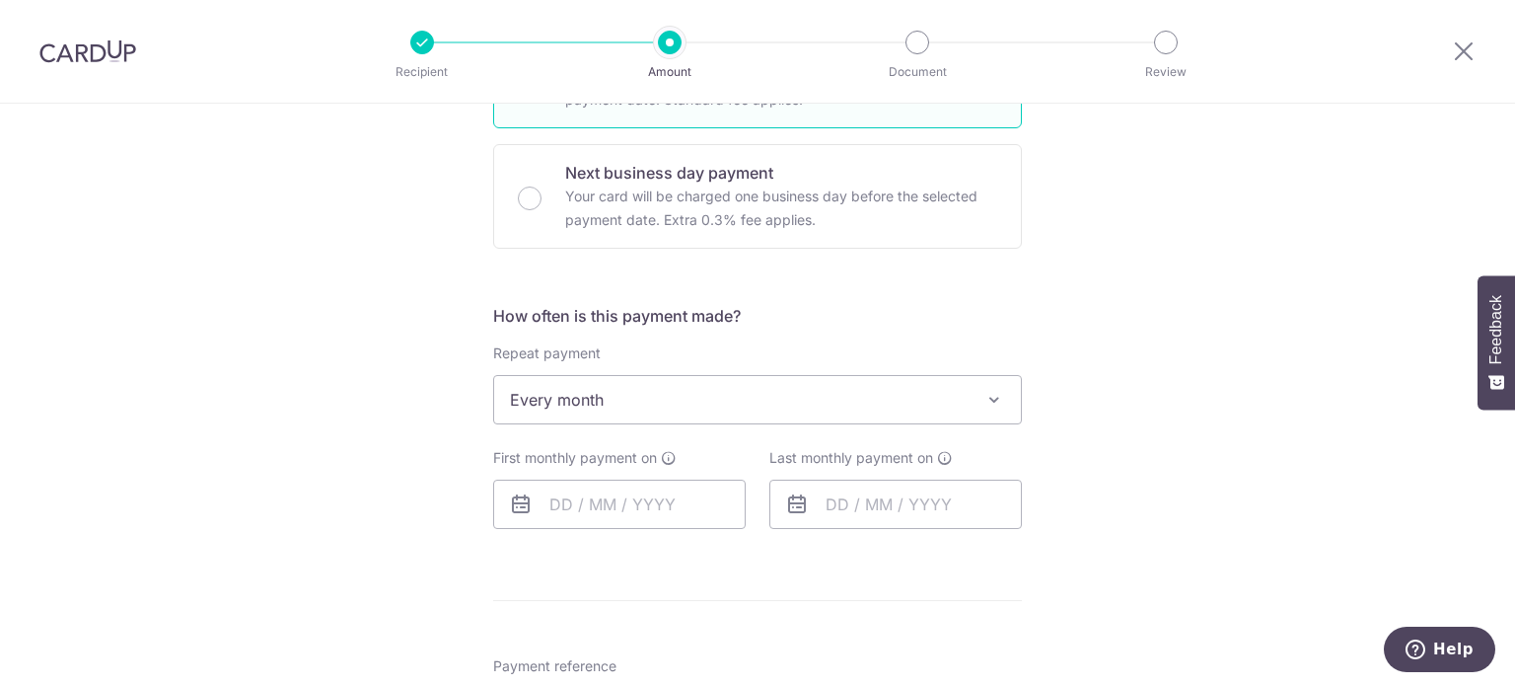
click at [1105, 449] on div "Tell us more about your payment Enter payment amount SGD 814.75 814.75 Recipien…" at bounding box center [757, 418] width 1515 height 1757
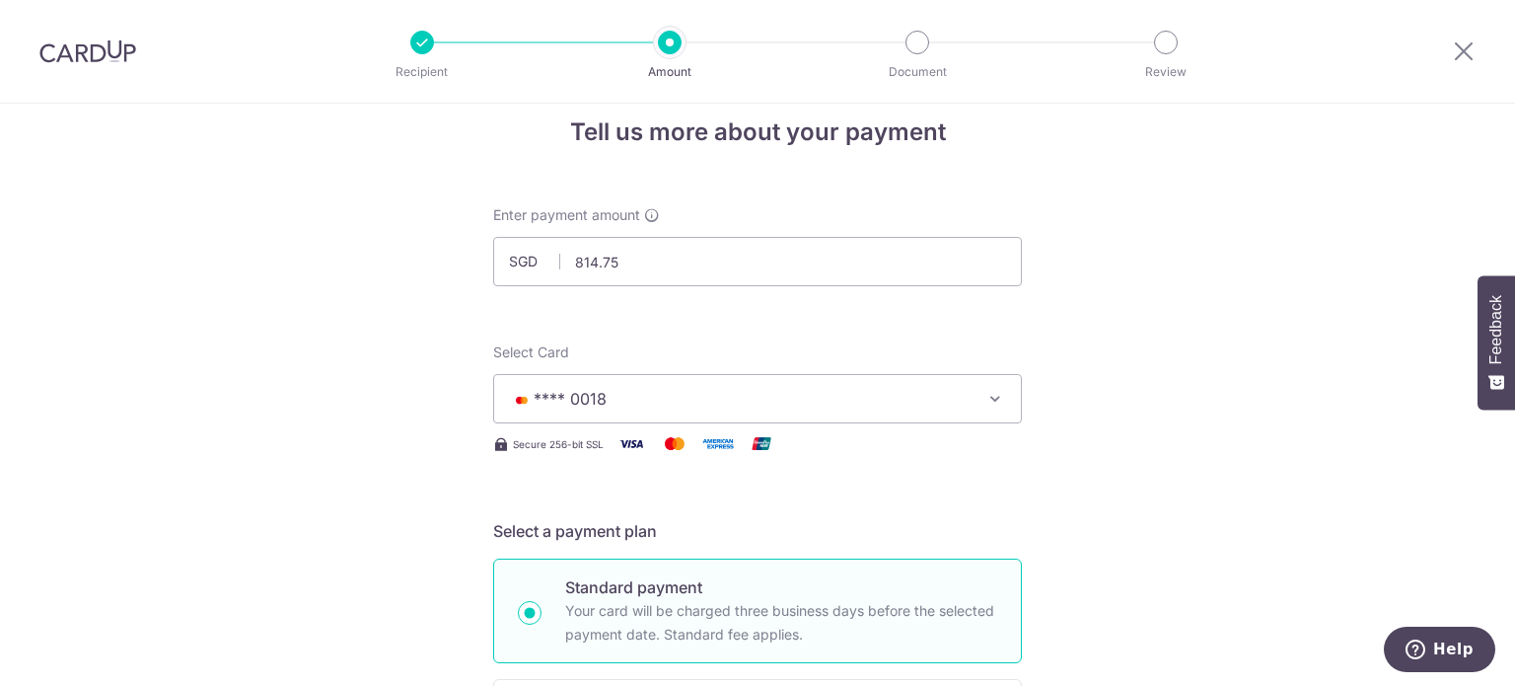
scroll to position [0, 0]
